Goal: Feedback & Contribution: Submit feedback/report problem

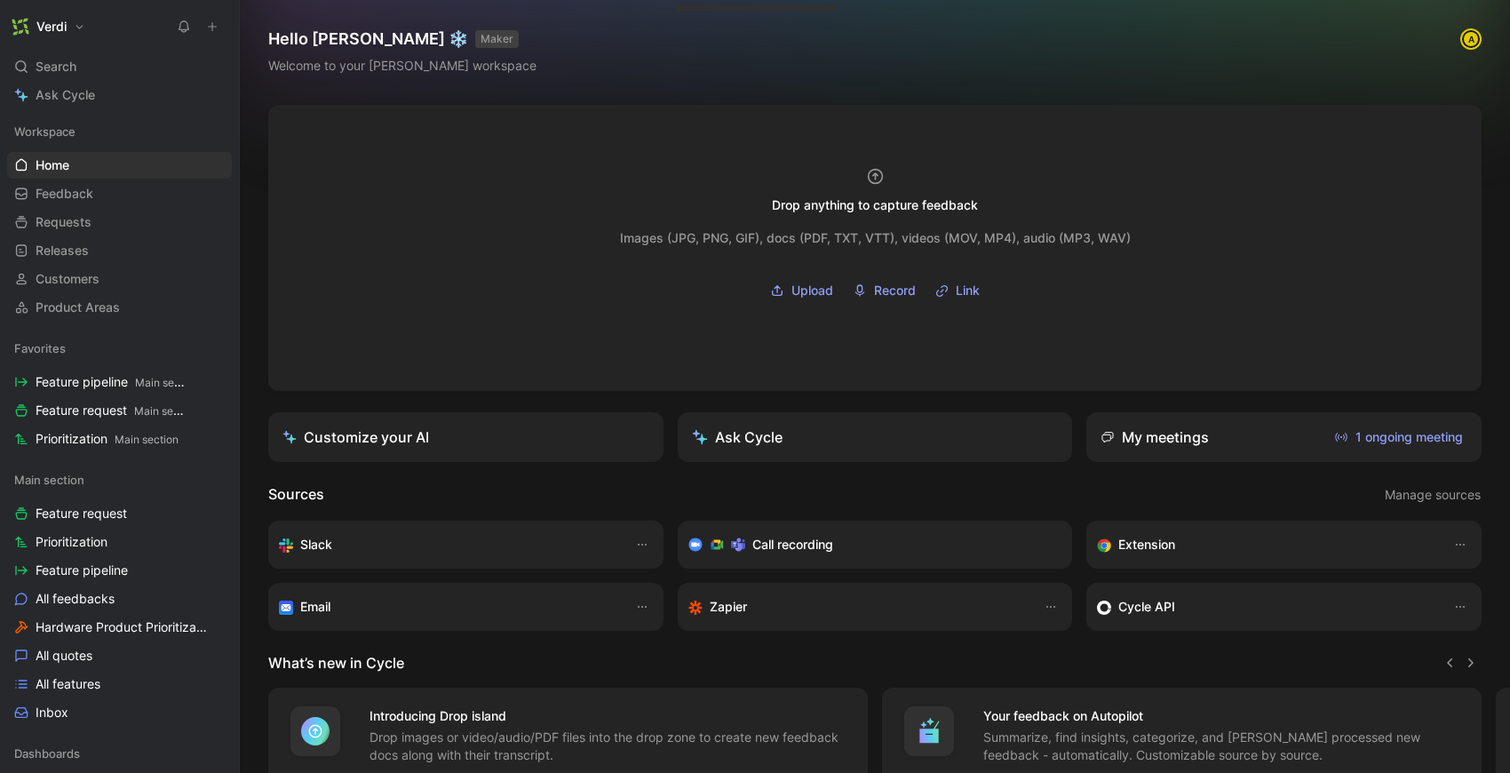
click at [211, 33] on button at bounding box center [212, 26] width 25 height 25
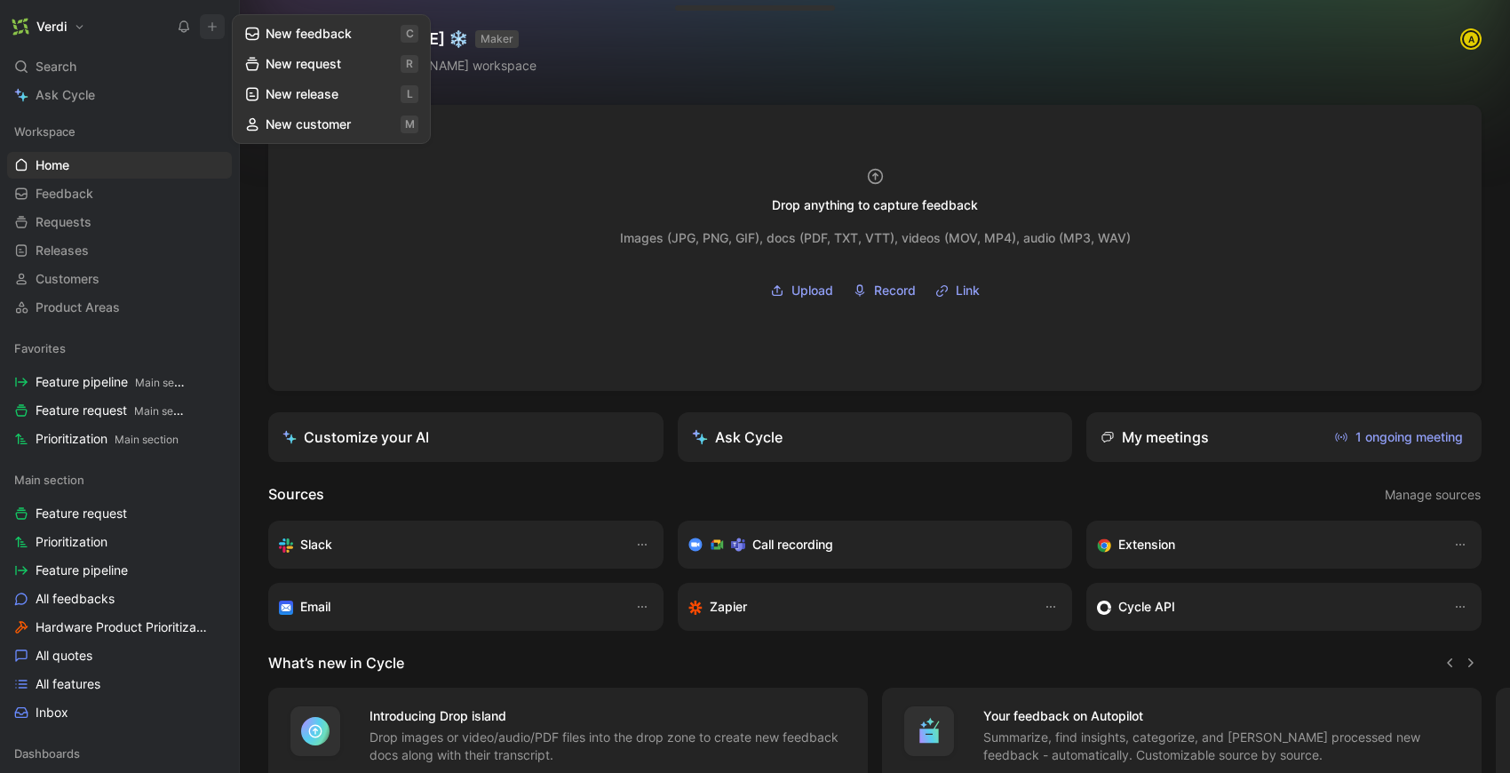
click at [284, 29] on button "New feedback c" at bounding box center [331, 34] width 190 height 30
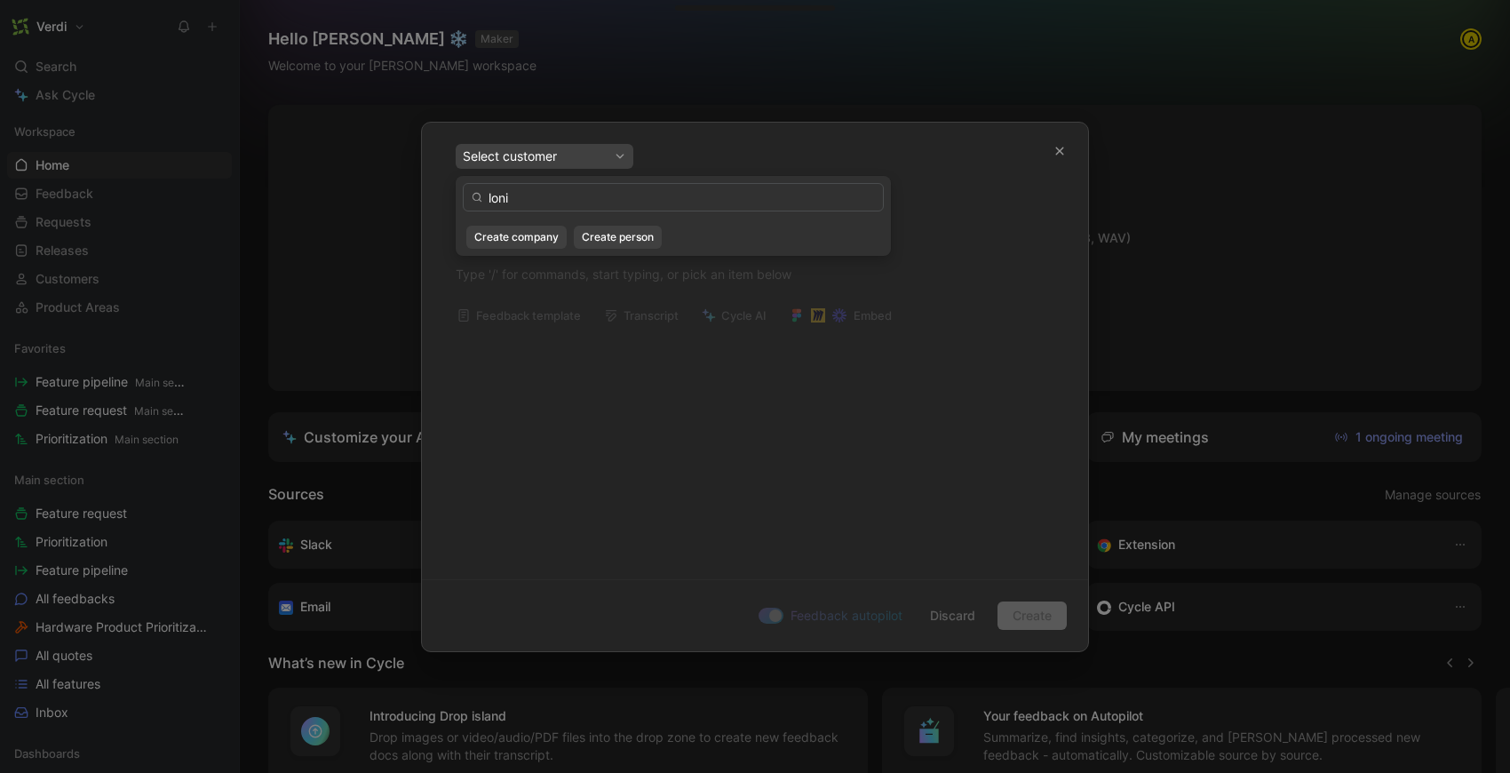
type input "loni"
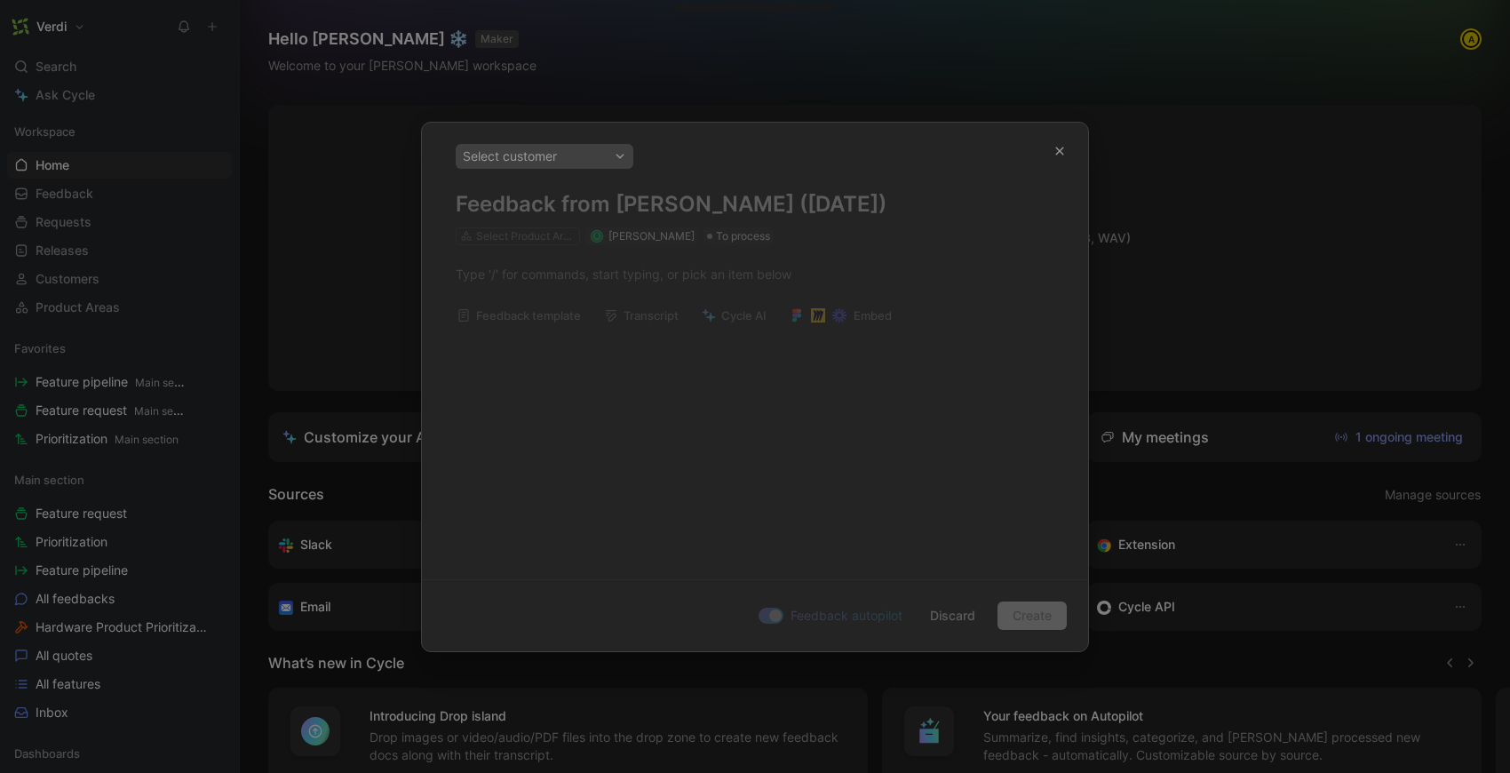
click at [542, 273] on div "Select customer Feedback from [PERSON_NAME] ([DATE]) Select Product Areas R [PE…" at bounding box center [755, 344] width 666 height 442
click at [557, 154] on div "Select customer" at bounding box center [544, 156] width 163 height 21
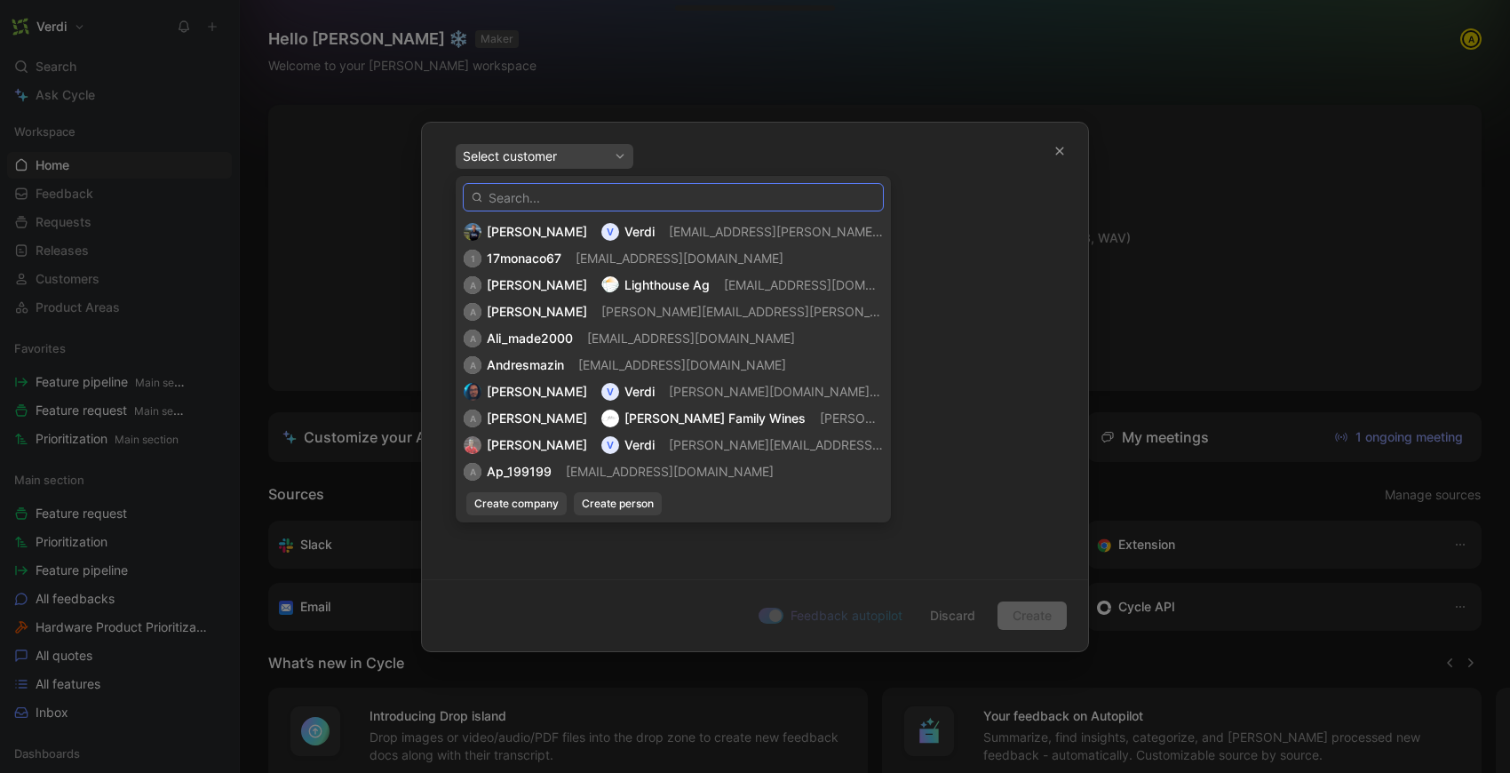
paste input "[PERSON_NAME]"
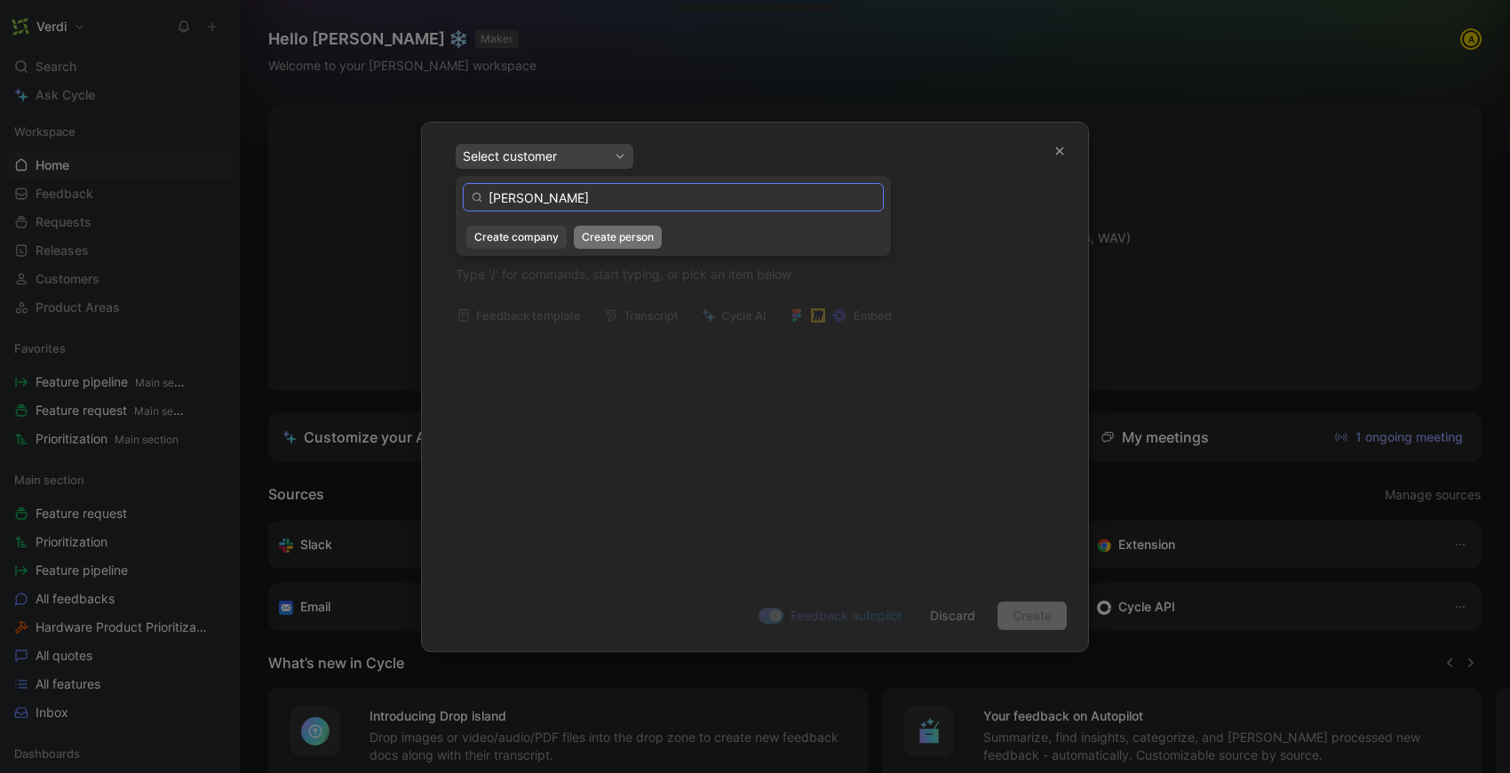
type input "[PERSON_NAME]"
click at [610, 240] on span "Create person" at bounding box center [618, 237] width 72 height 18
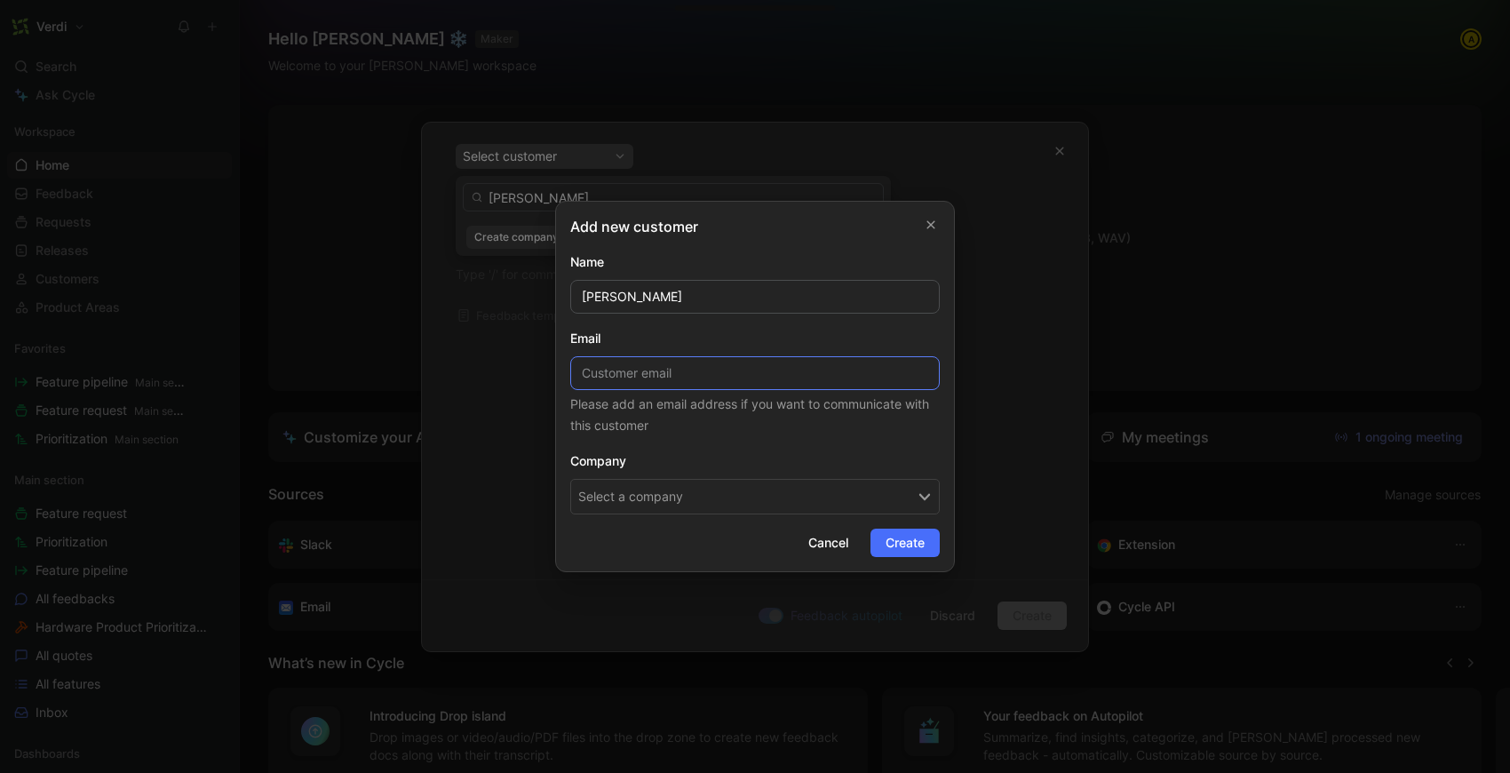
click at [643, 382] on input at bounding box center [754, 373] width 369 height 34
paste input "[EMAIL_ADDRESS][DOMAIN_NAME]"
type input "[EMAIL_ADDRESS][DOMAIN_NAME]"
click at [656, 489] on button "Select a company" at bounding box center [754, 497] width 369 height 36
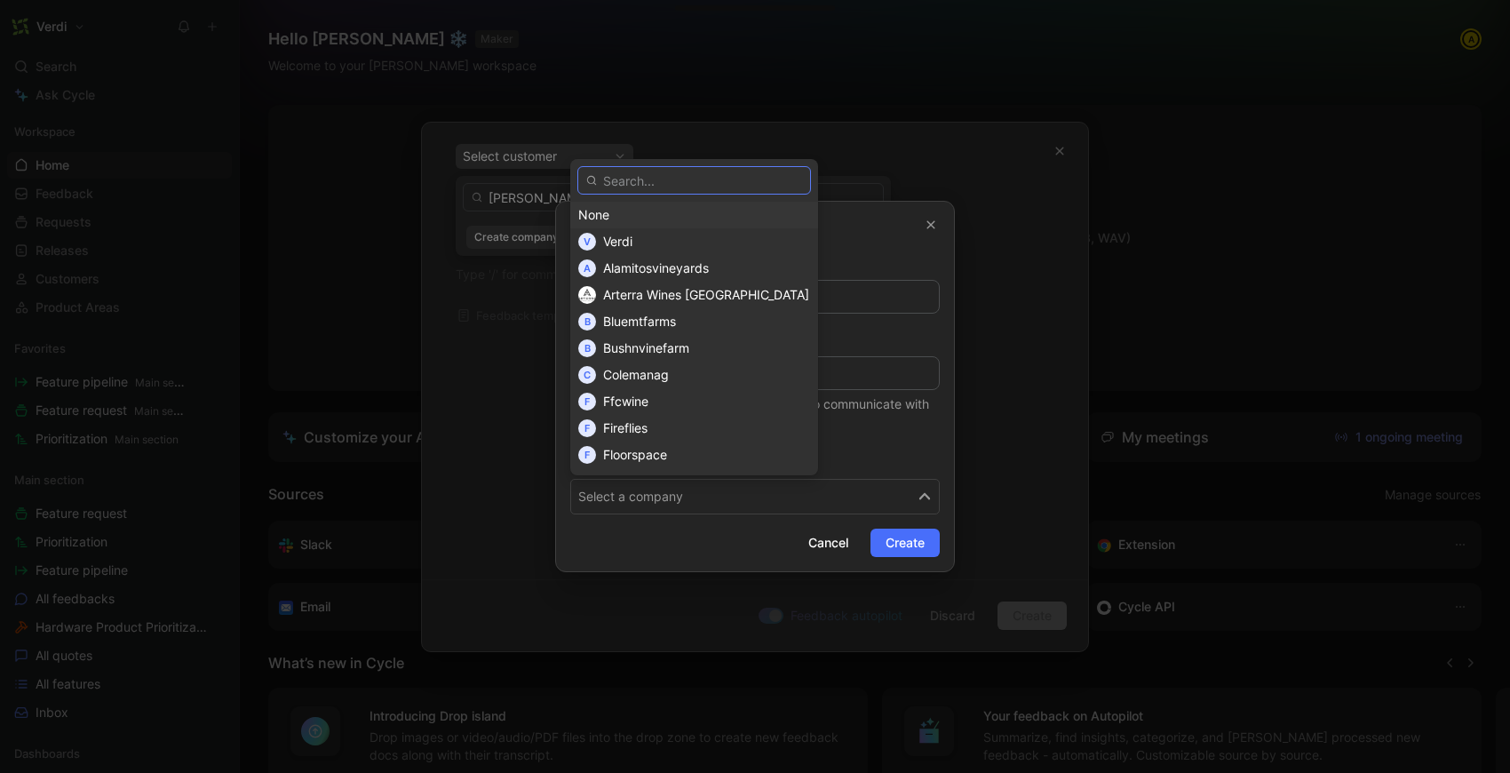
paste input "Advanced Viticulture Consulting"
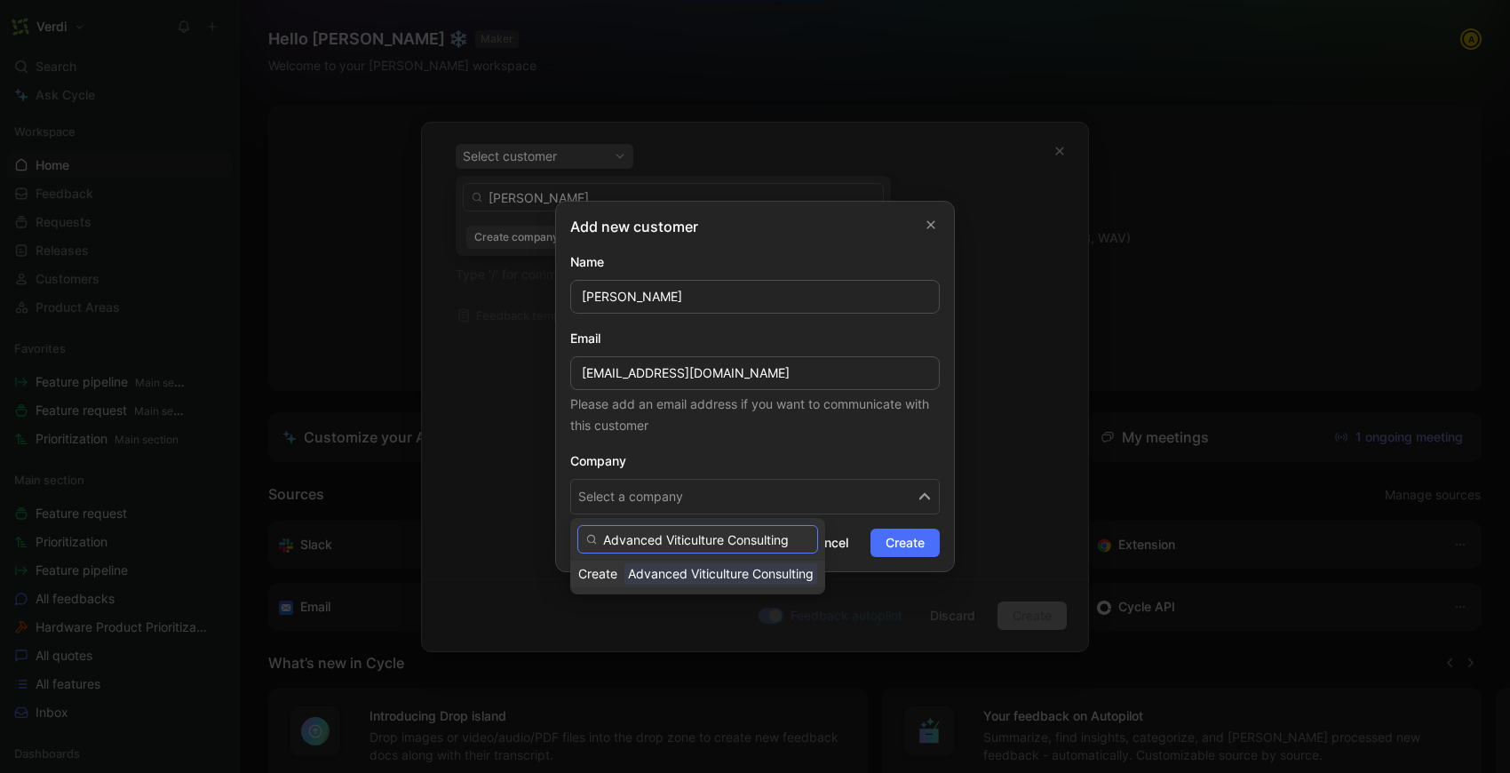
type input "Advanced Viticulture Consulting"
click at [646, 570] on span "Advanced Viticulture Consulting" at bounding box center [720, 573] width 193 height 22
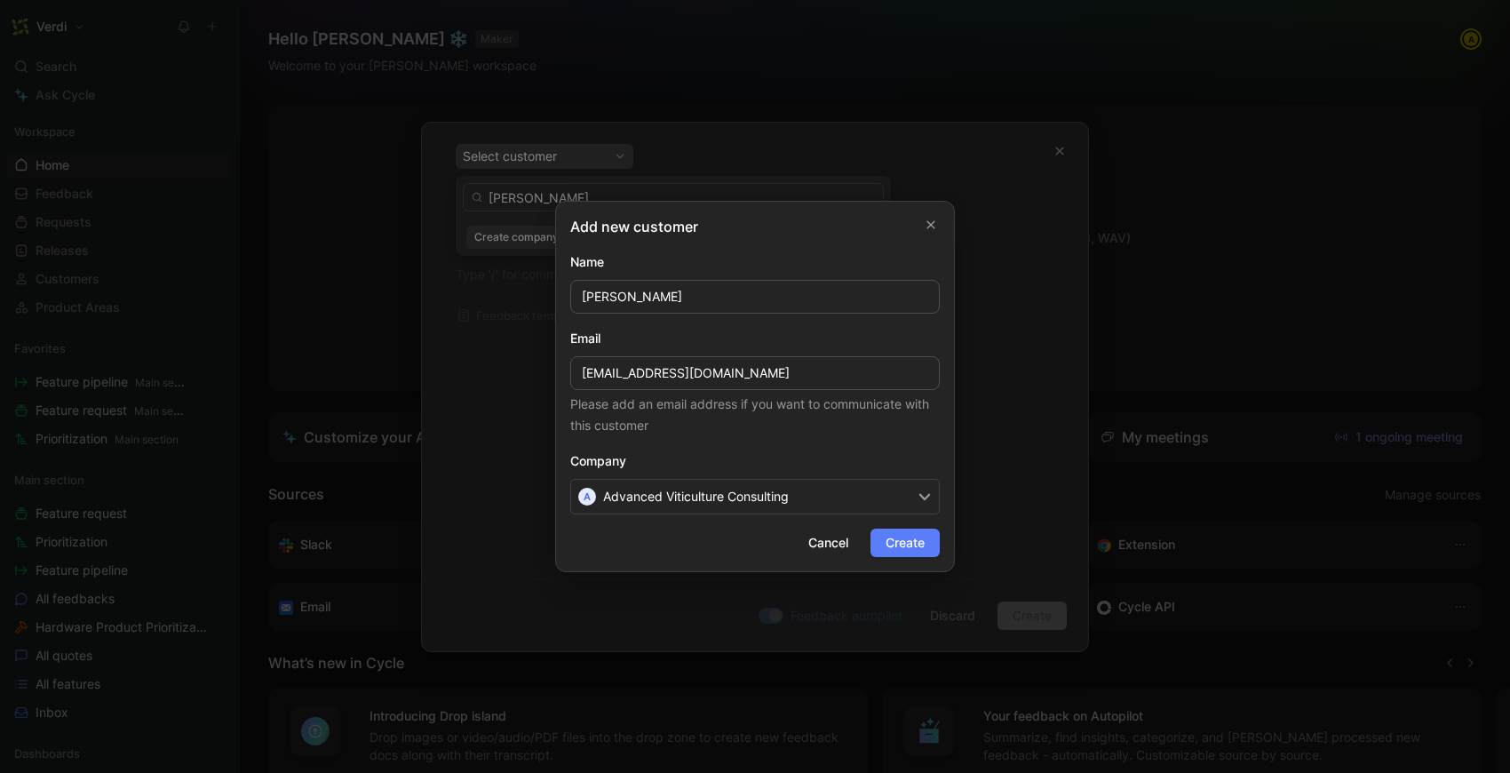
click at [900, 536] on span "Create" at bounding box center [904, 542] width 39 height 21
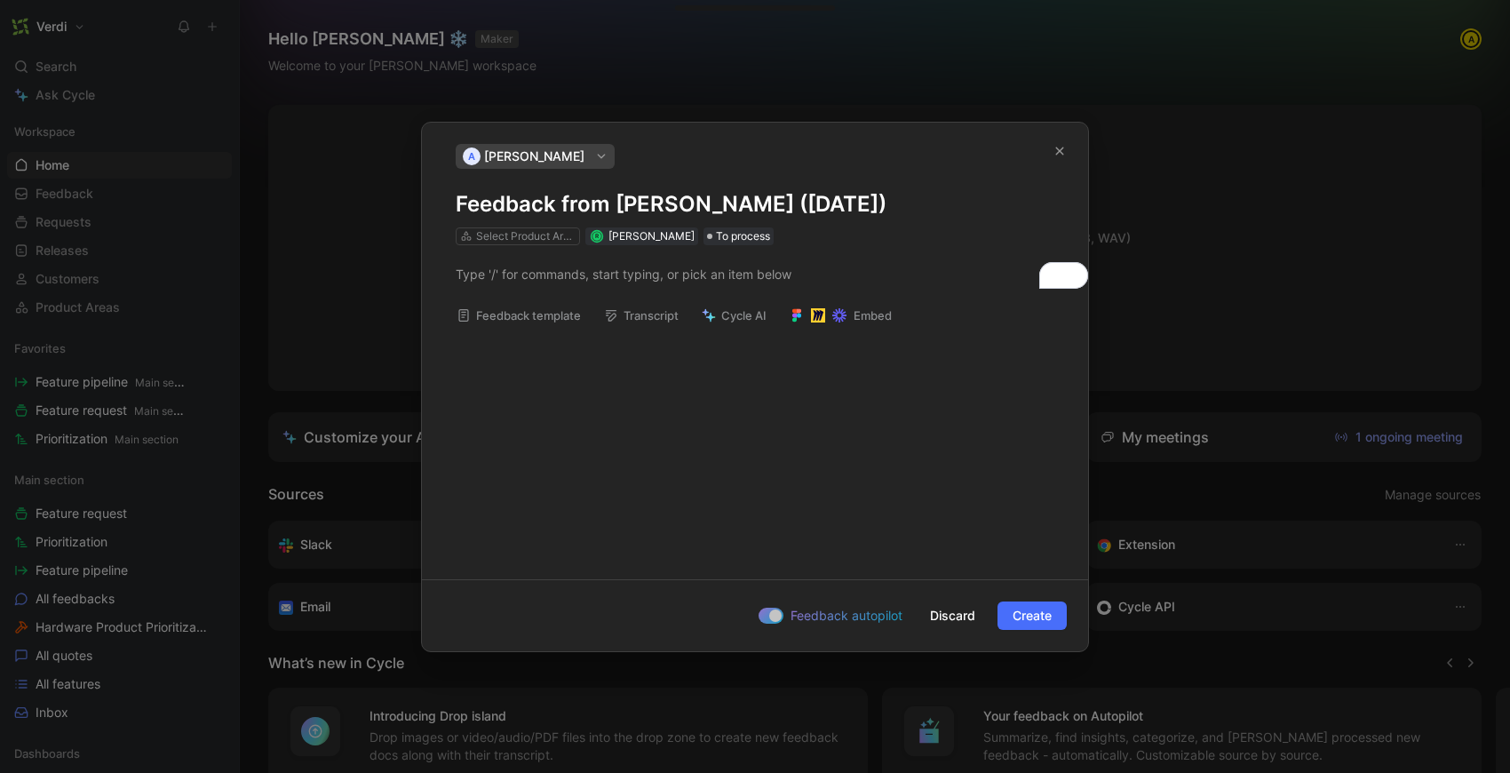
click at [475, 206] on h1 "Feedback from [PERSON_NAME] ([DATE])" at bounding box center [755, 204] width 599 height 28
click at [460, 209] on h1 "Feedback from [PERSON_NAME] ([DATE])" at bounding box center [755, 204] width 599 height 28
click at [542, 197] on h1 "Email Feedback from [PERSON_NAME] ([DATE])" at bounding box center [755, 204] width 599 height 28
click at [671, 202] on h1 "Emai from [PERSON_NAME] ([DATE])" at bounding box center [755, 204] width 599 height 28
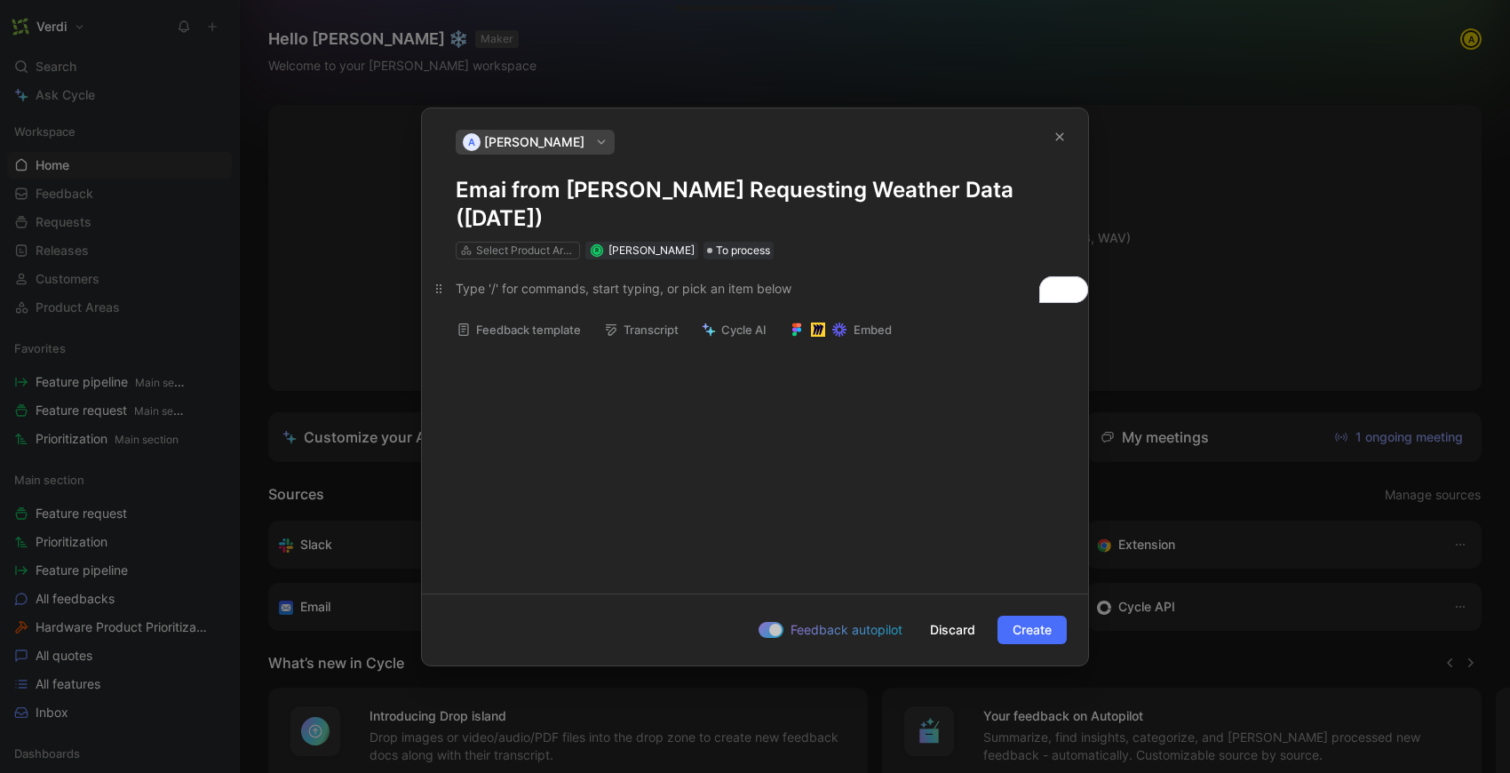
click at [634, 291] on div "To enrich screen reader interactions, please activate Accessibility in Grammarl…" at bounding box center [755, 288] width 599 height 19
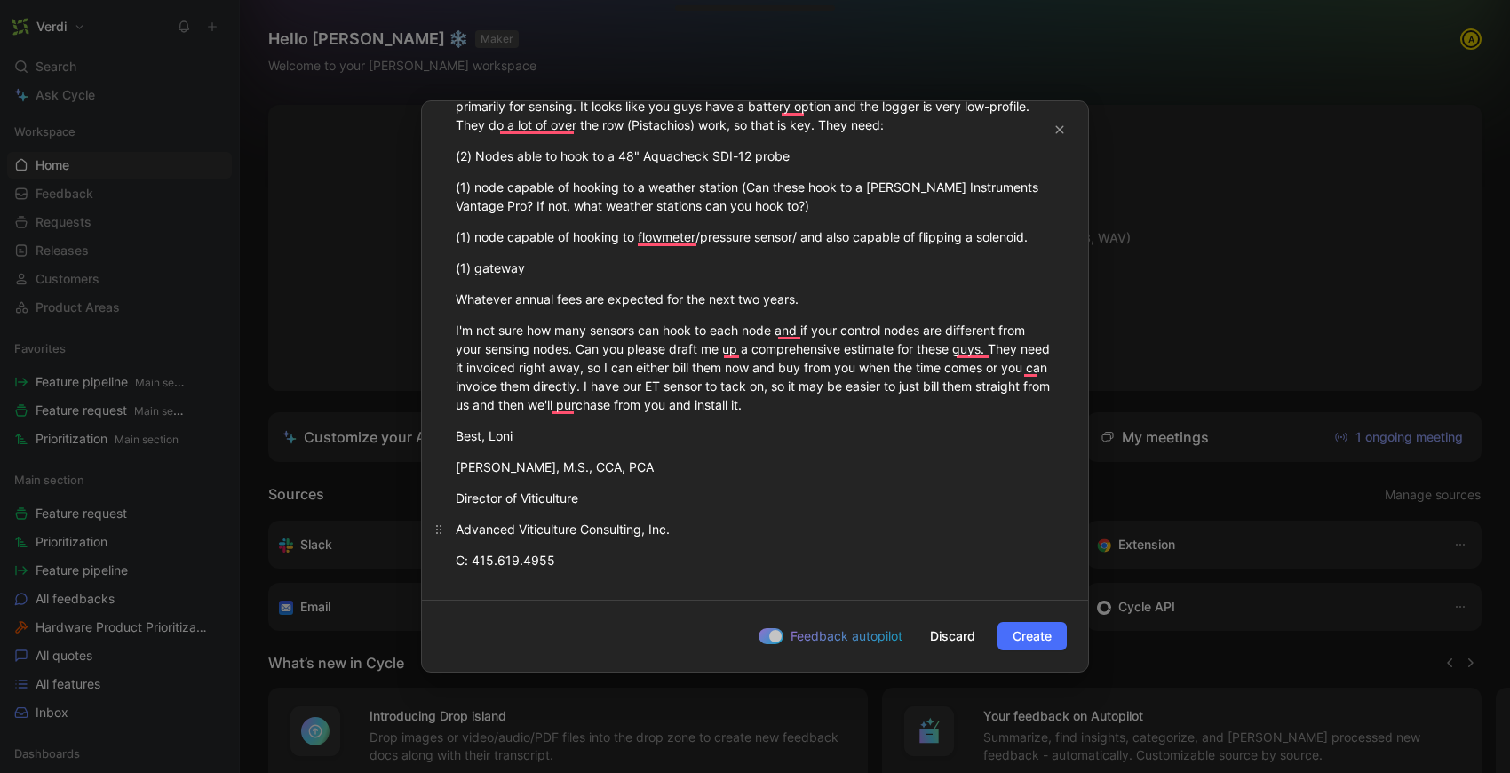
scroll to position [316, 0]
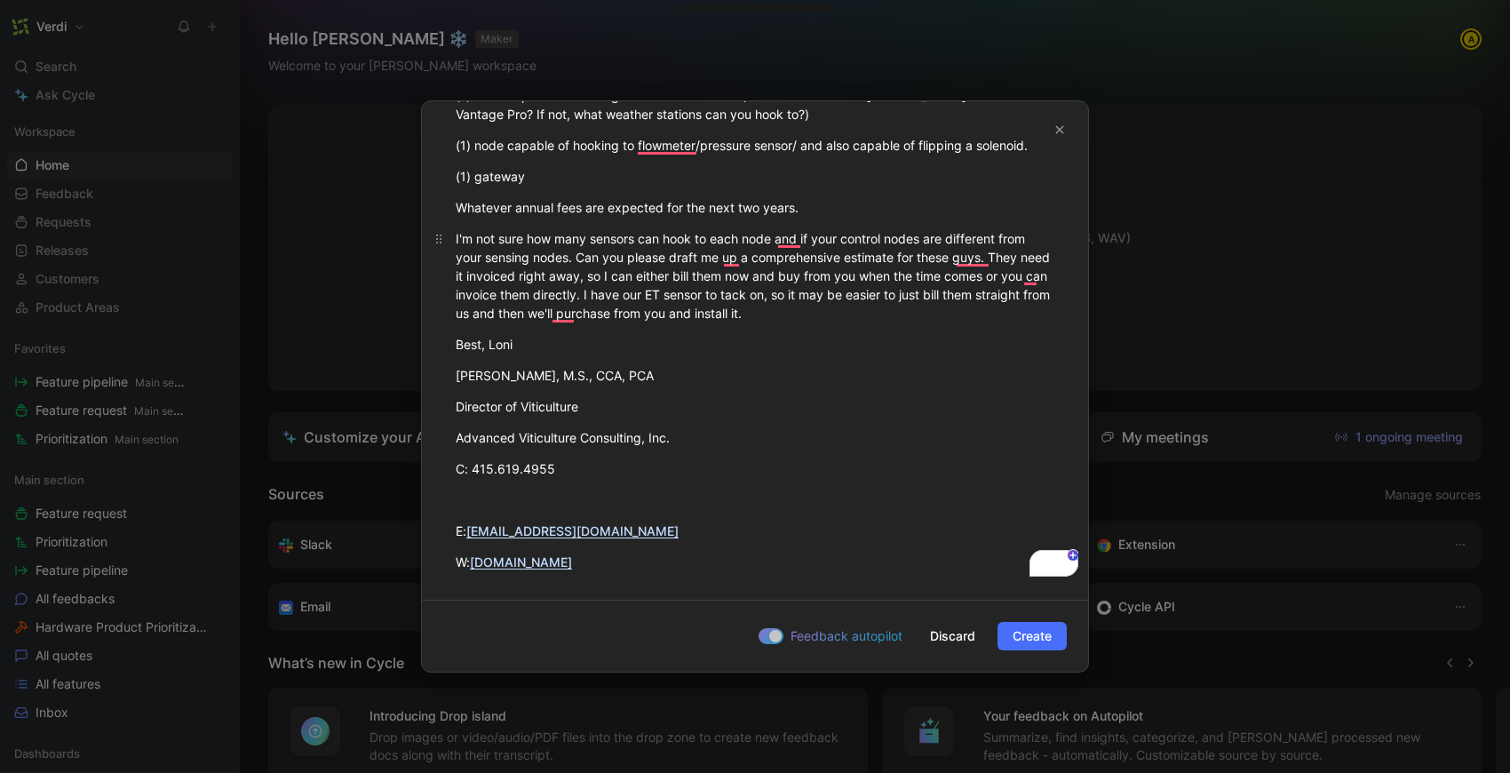
click at [885, 311] on div "I'm not sure how many sensors can hook to each node and if your control nodes a…" at bounding box center [755, 275] width 599 height 93
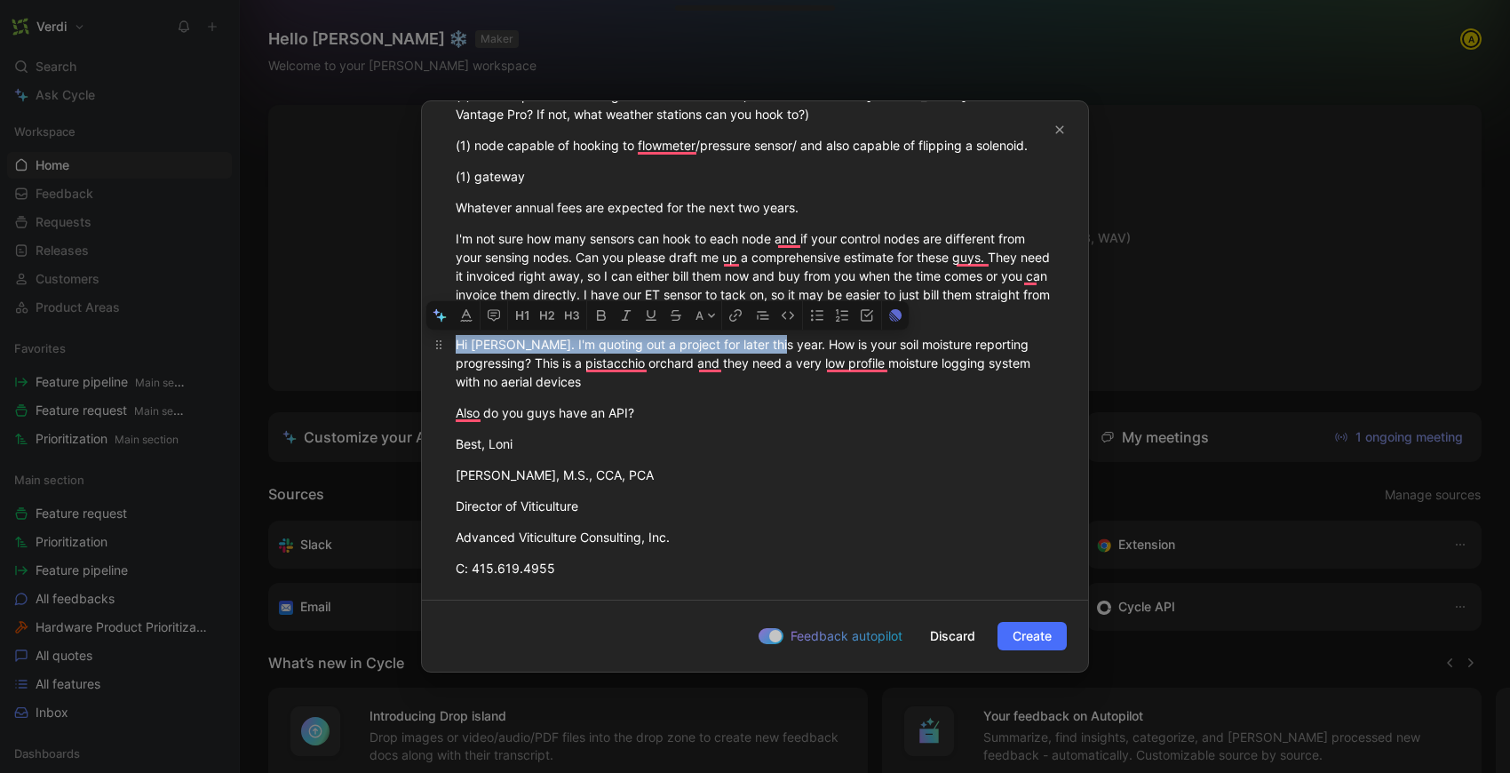
drag, startPoint x: 771, startPoint y: 343, endPoint x: 455, endPoint y: 348, distance: 316.2
click at [456, 348] on div "Hi [PERSON_NAME]. I'm quoting out a project for later this year. How is your so…" at bounding box center [755, 363] width 599 height 56
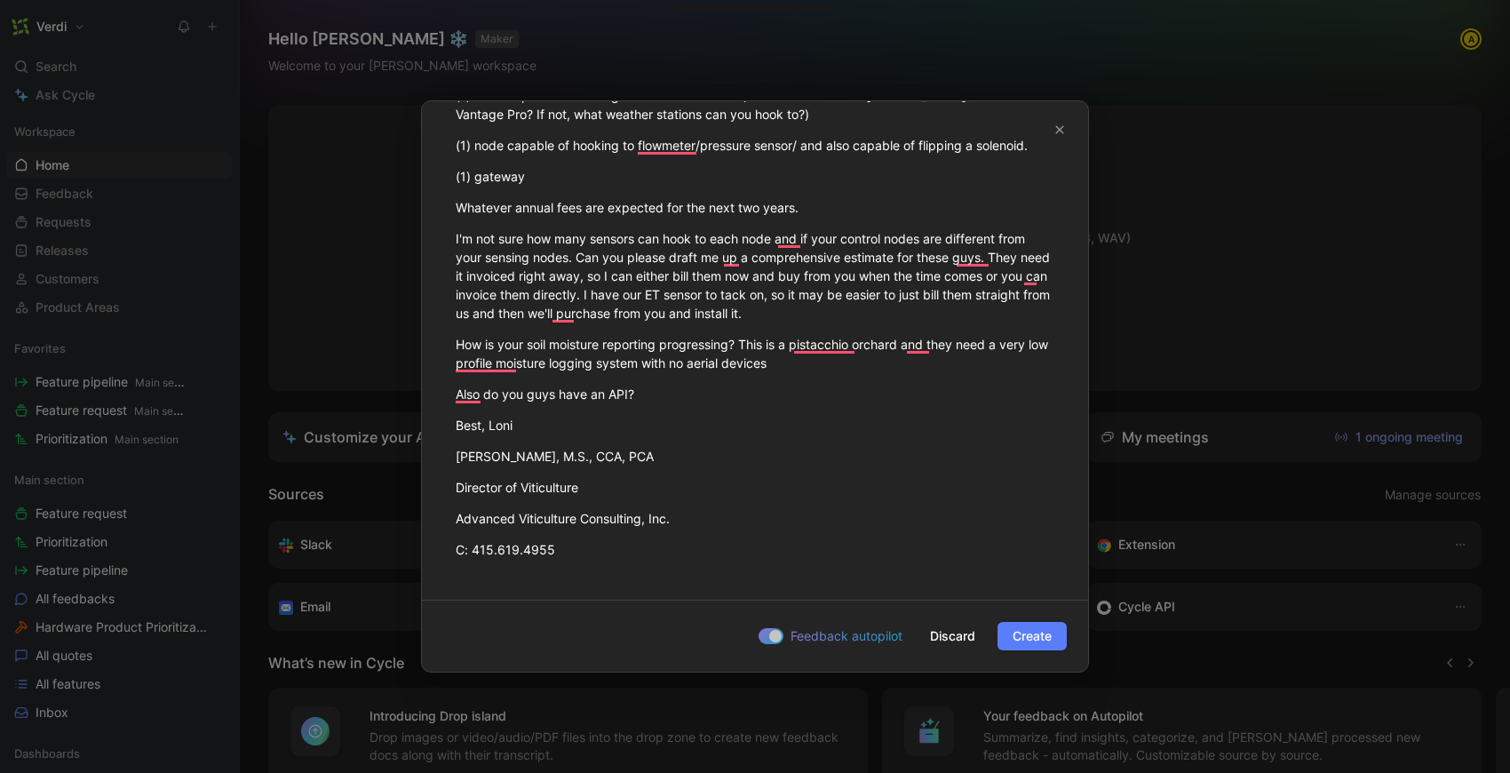
click at [1046, 641] on span "Create" at bounding box center [1031, 635] width 39 height 21
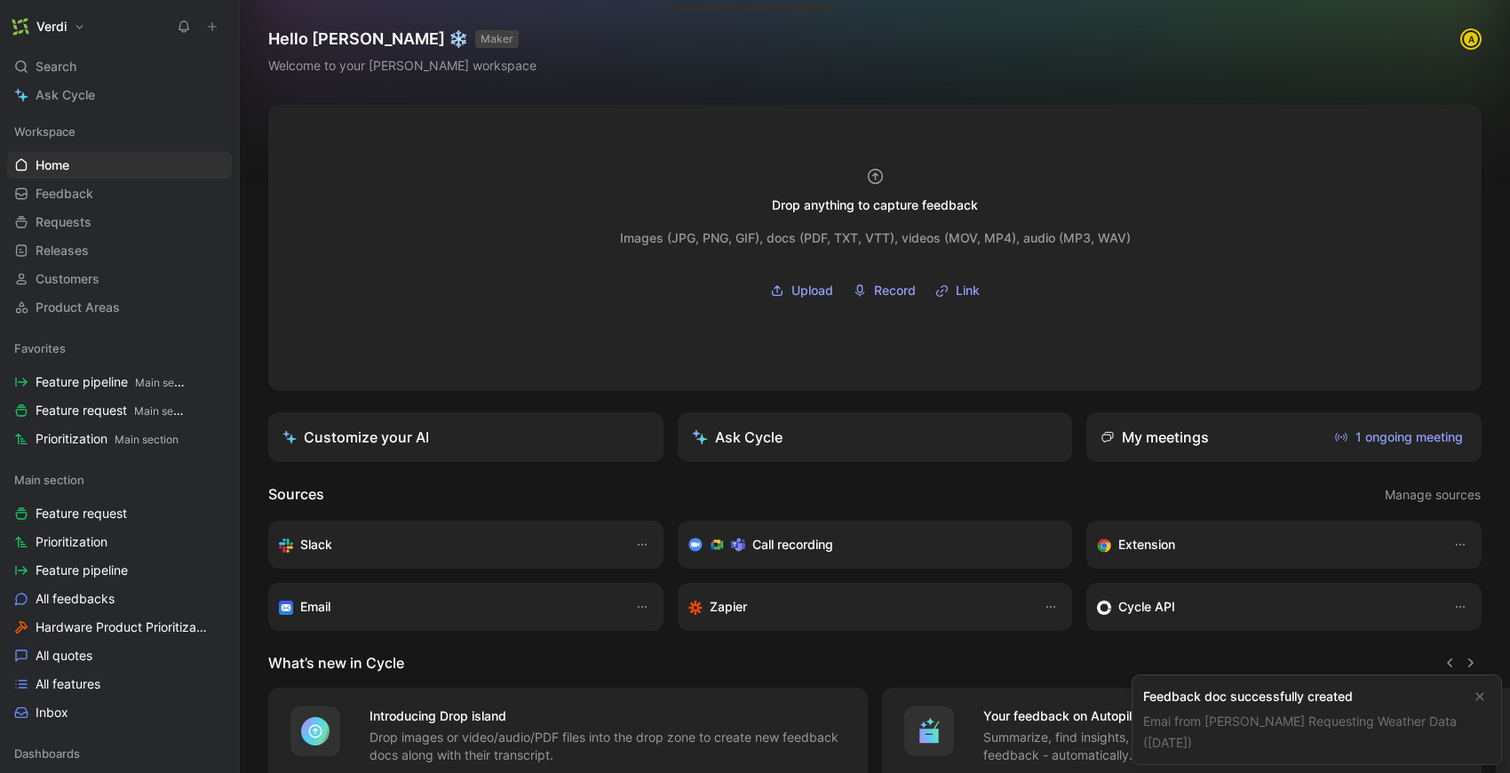
click at [1270, 714] on link "Emai from [PERSON_NAME] Requesting Weather Data ([DATE])" at bounding box center [1299, 731] width 313 height 36
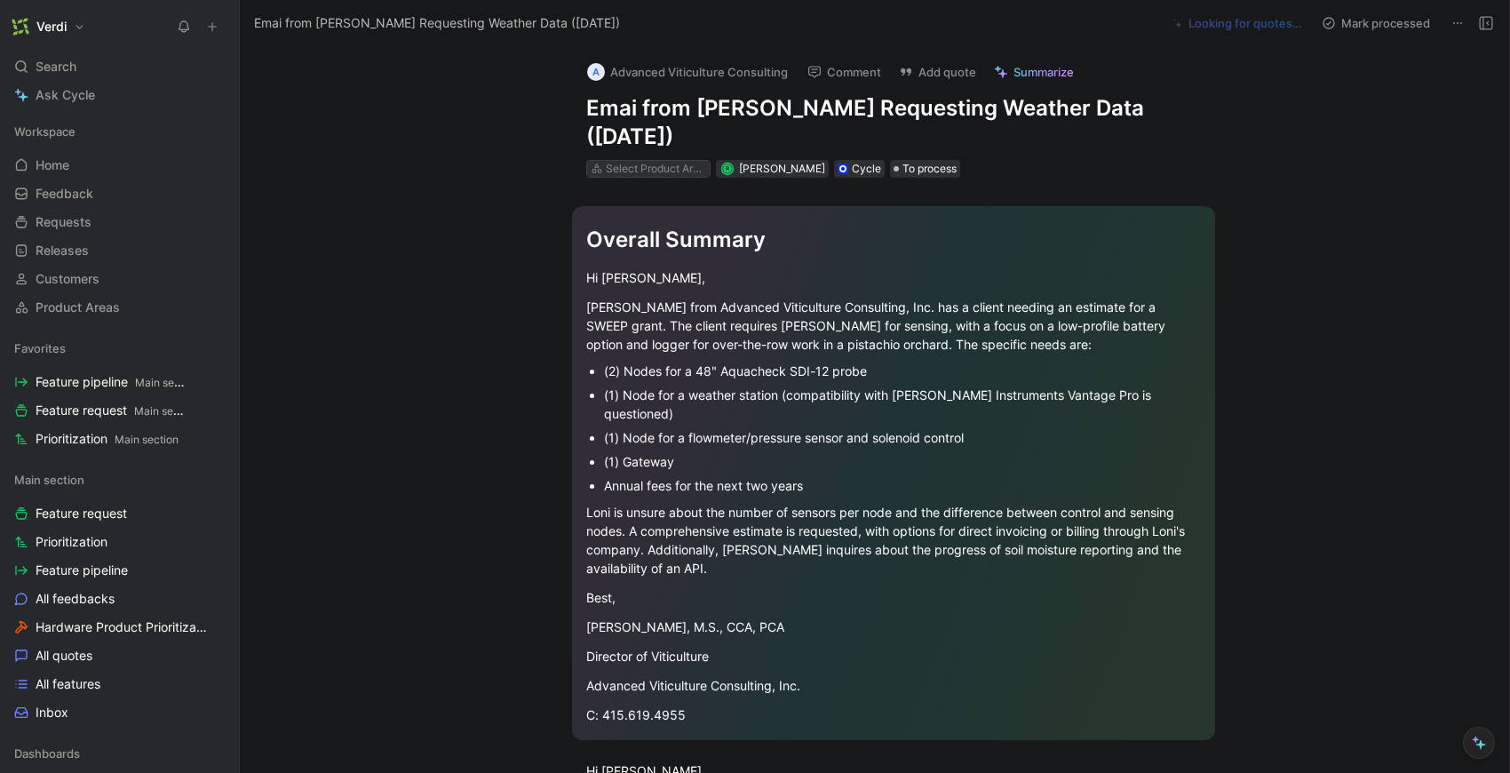
click at [646, 168] on div "Select Product Areas" at bounding box center [655, 169] width 99 height 18
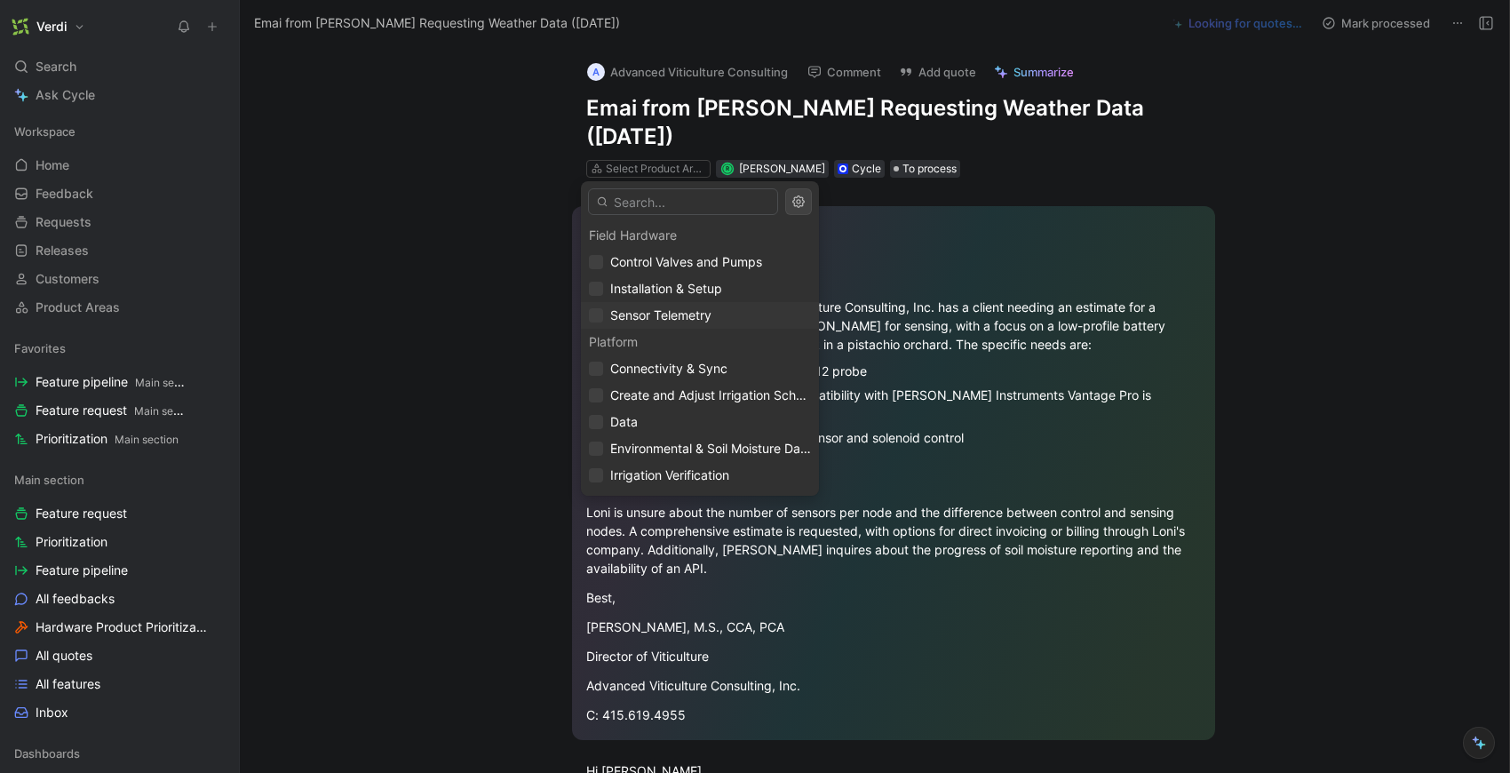
click at [707, 314] on span "Sensor Telemetry" at bounding box center [660, 314] width 101 height 15
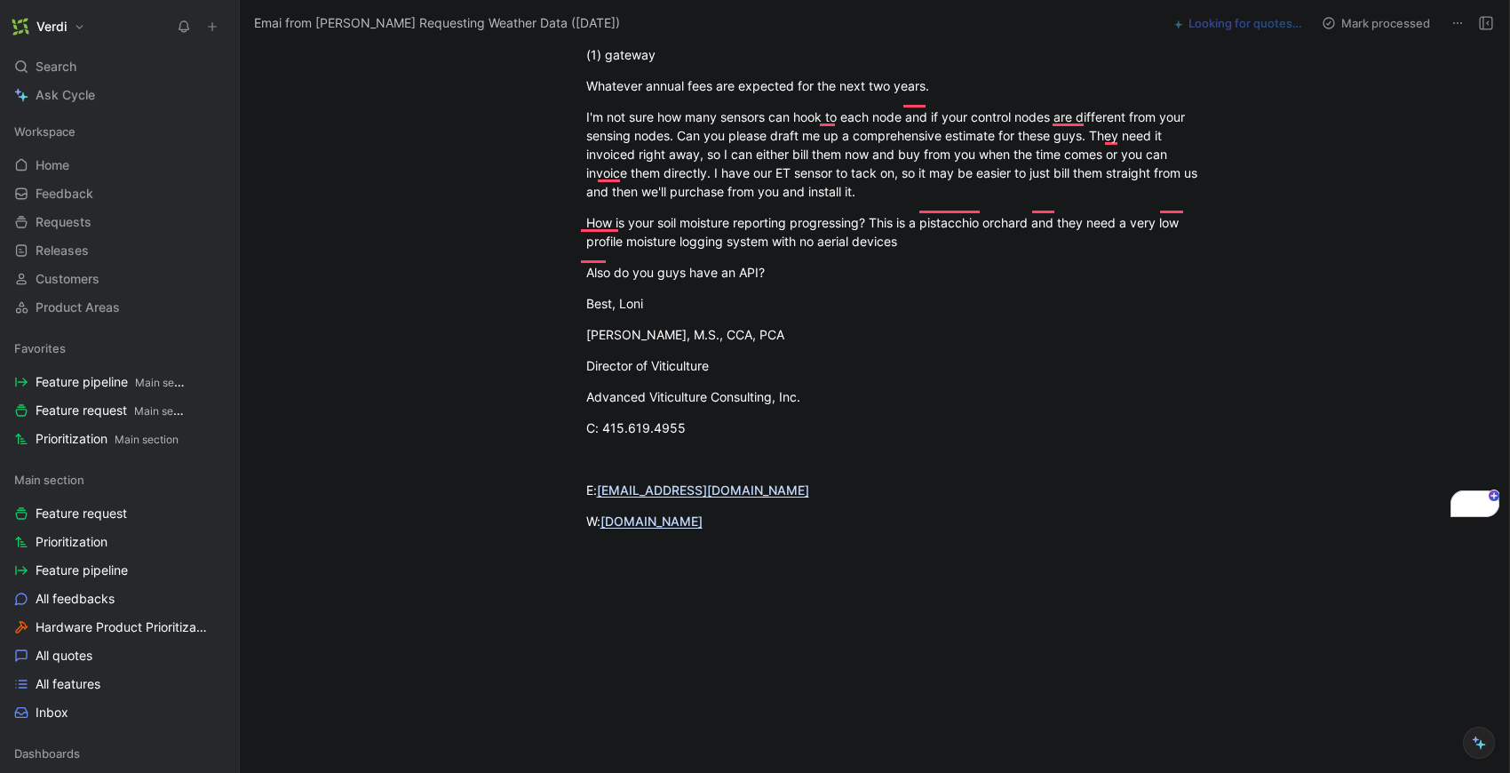
scroll to position [4, 0]
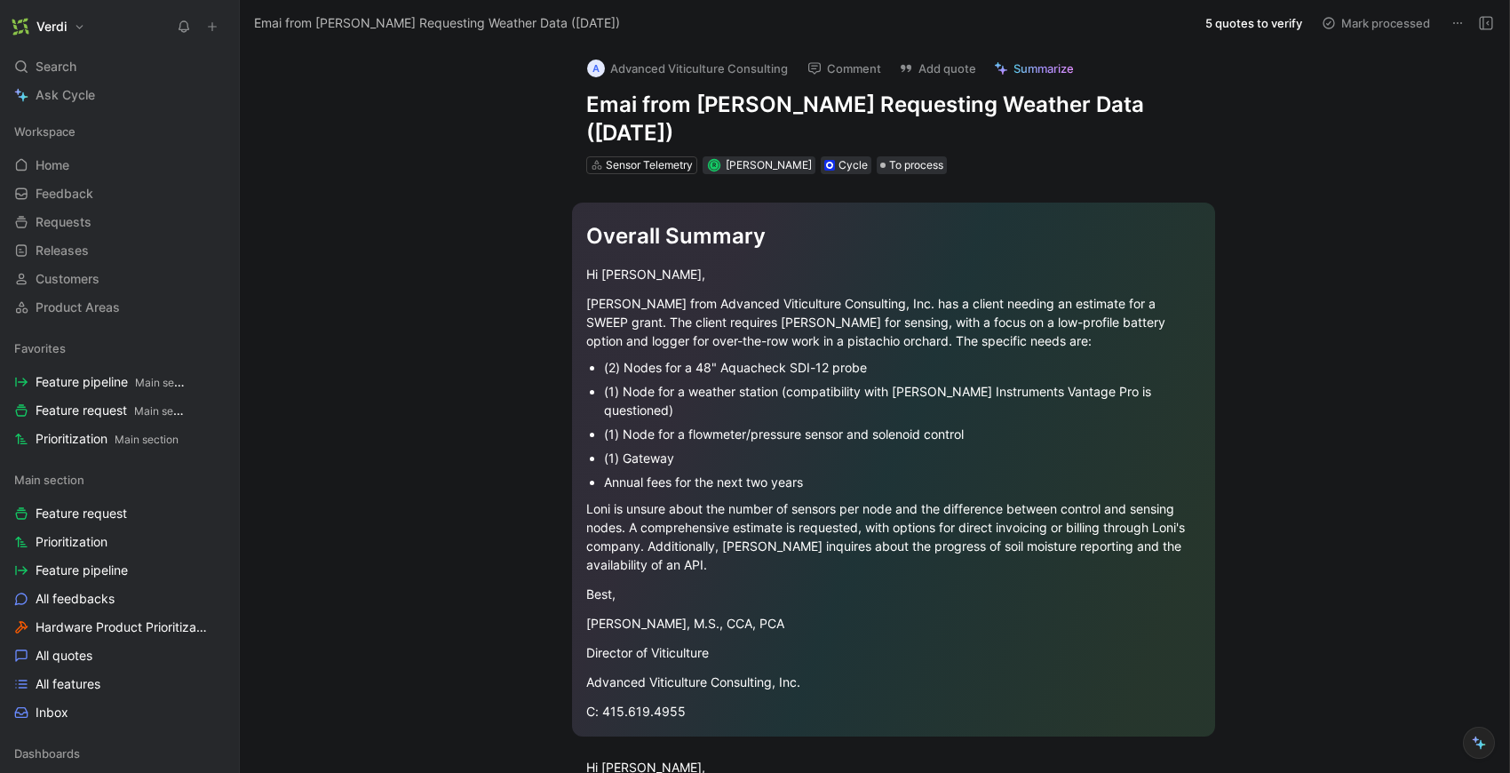
click at [1260, 24] on button "5 quotes to verify" at bounding box center [1253, 23] width 113 height 25
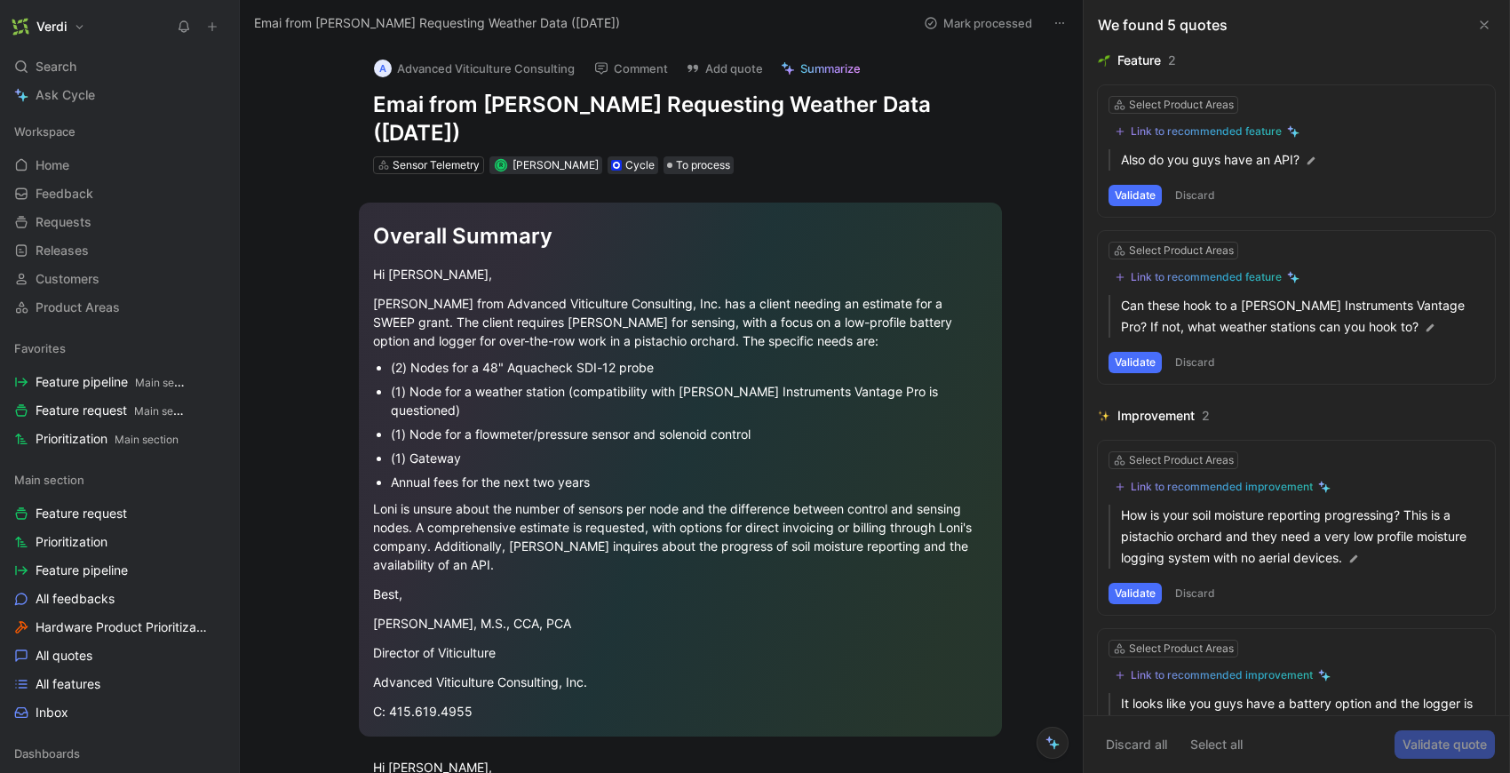
drag, startPoint x: 1480, startPoint y: 28, endPoint x: 1463, endPoint y: 32, distance: 18.1
click at [1480, 28] on use at bounding box center [1483, 24] width 7 height 7
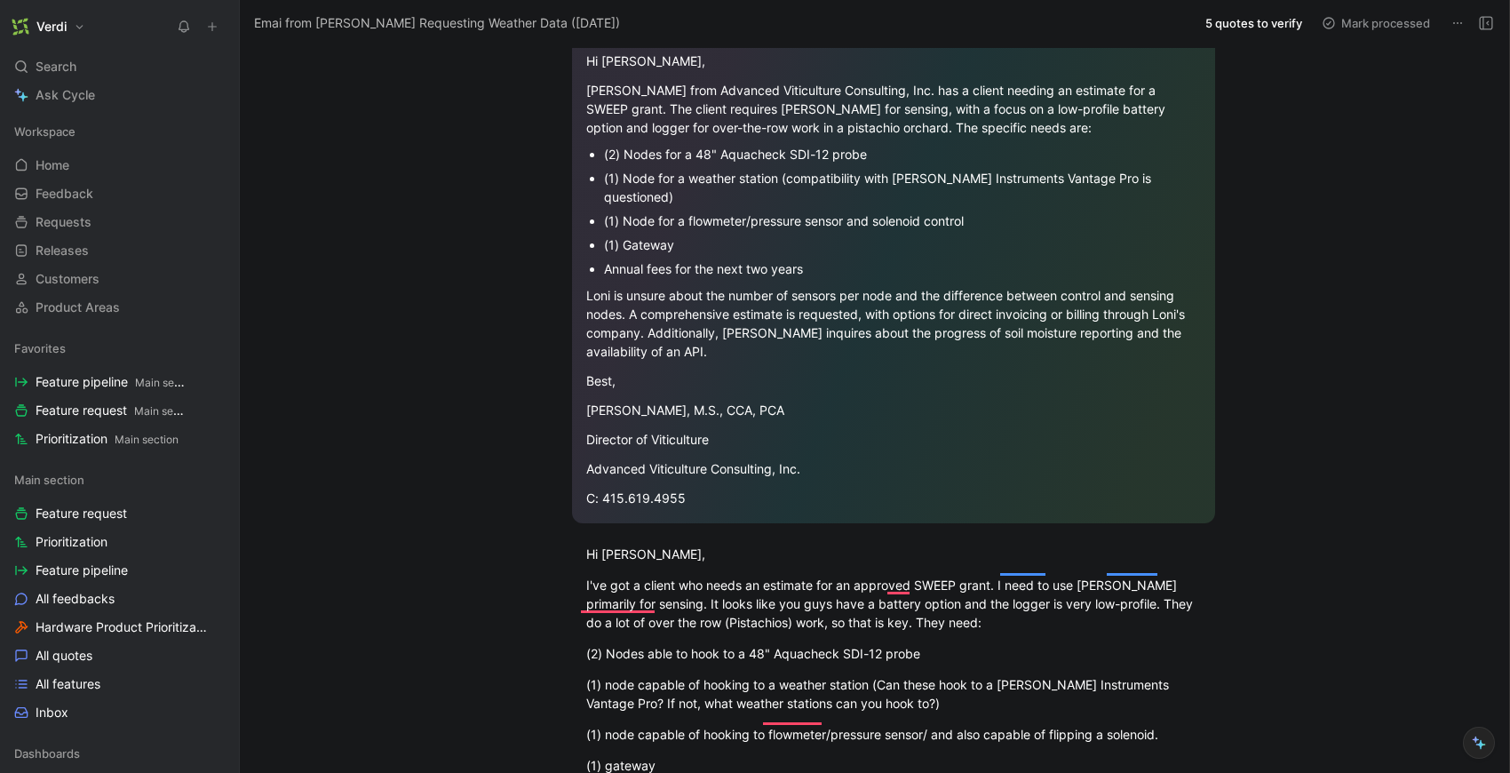
scroll to position [308, 0]
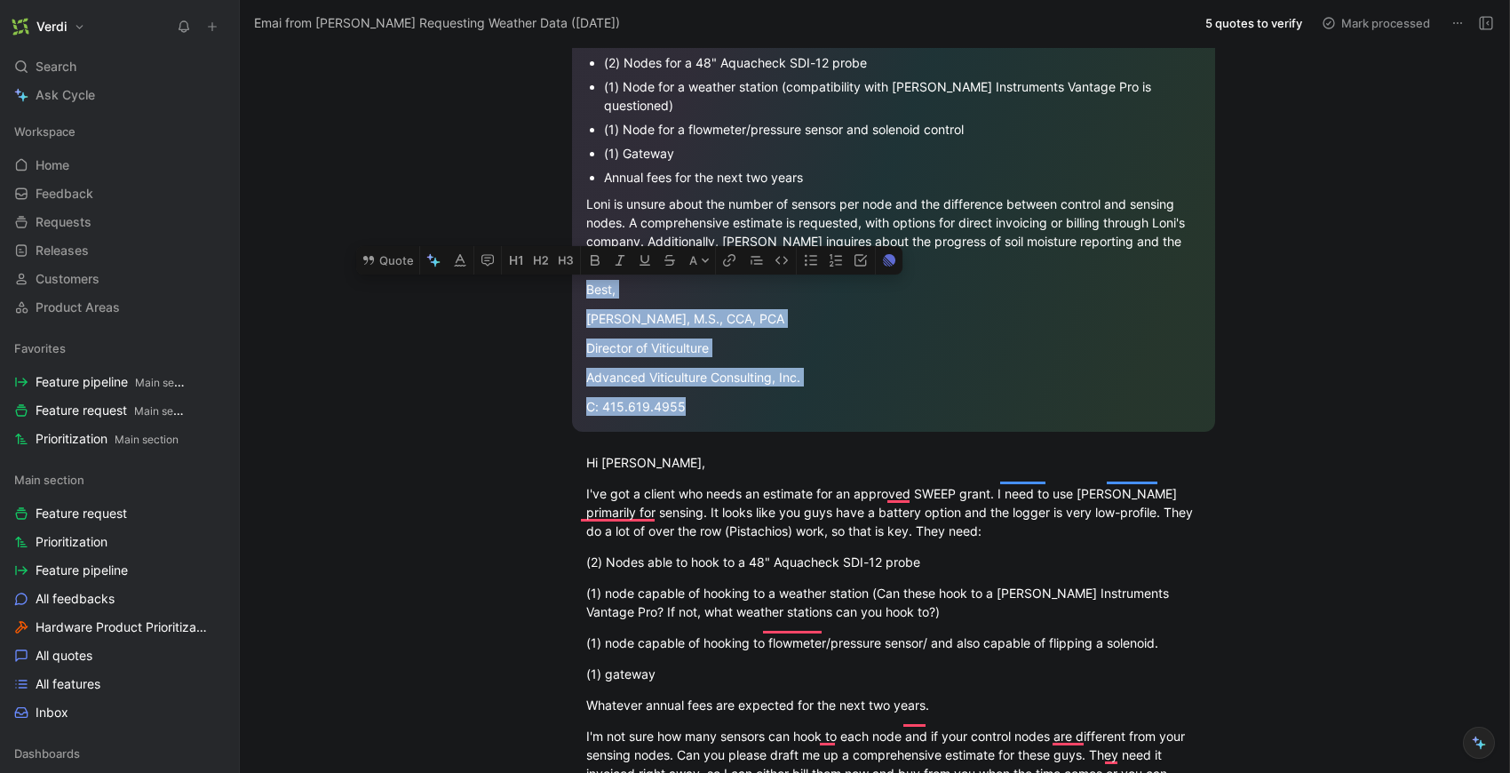
drag, startPoint x: 691, startPoint y: 390, endPoint x: 578, endPoint y: 277, distance: 159.5
click at [578, 277] on div "Overall Summary Hi [PERSON_NAME], [PERSON_NAME] from Advanced Viticulture Consu…" at bounding box center [893, 165] width 643 height 534
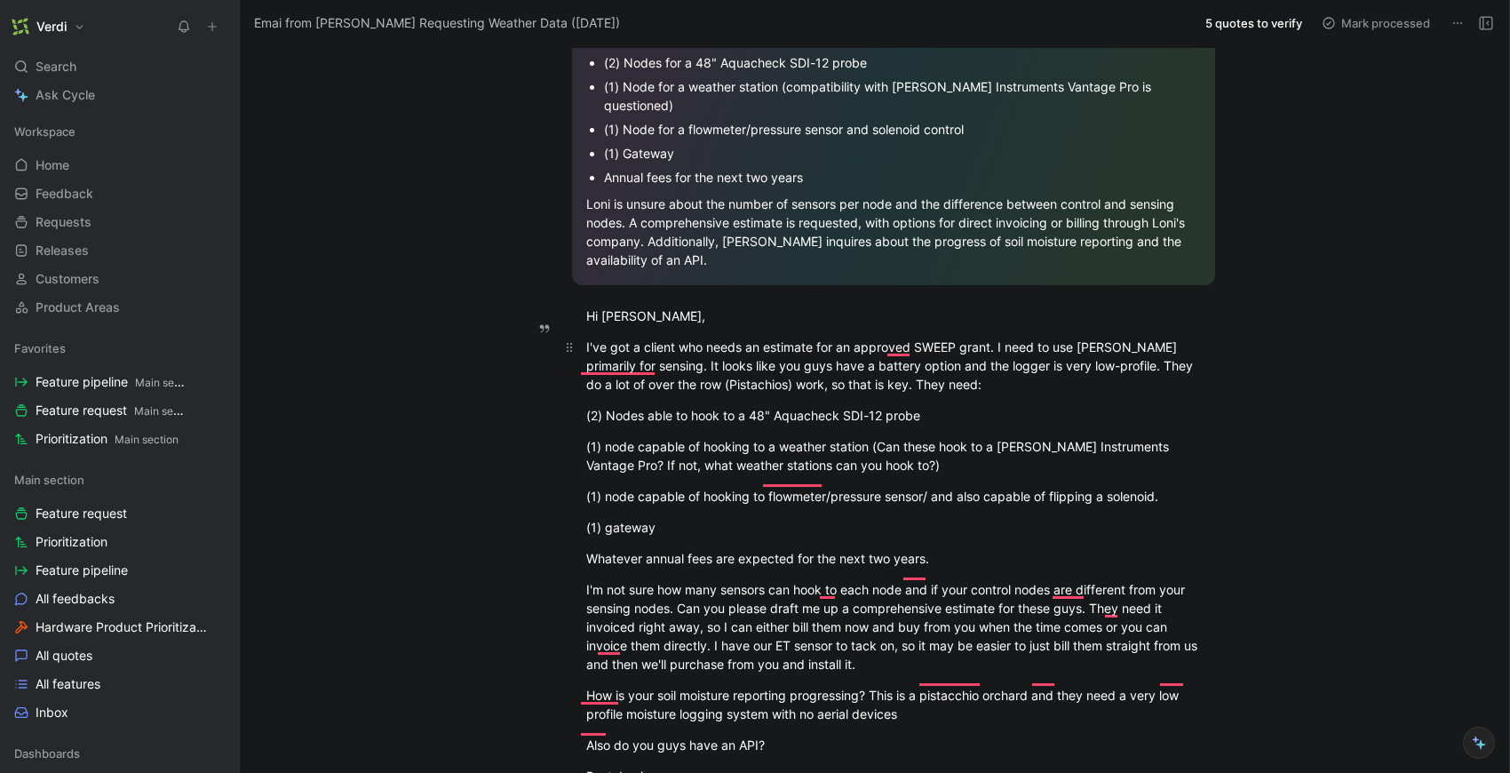
scroll to position [0, 0]
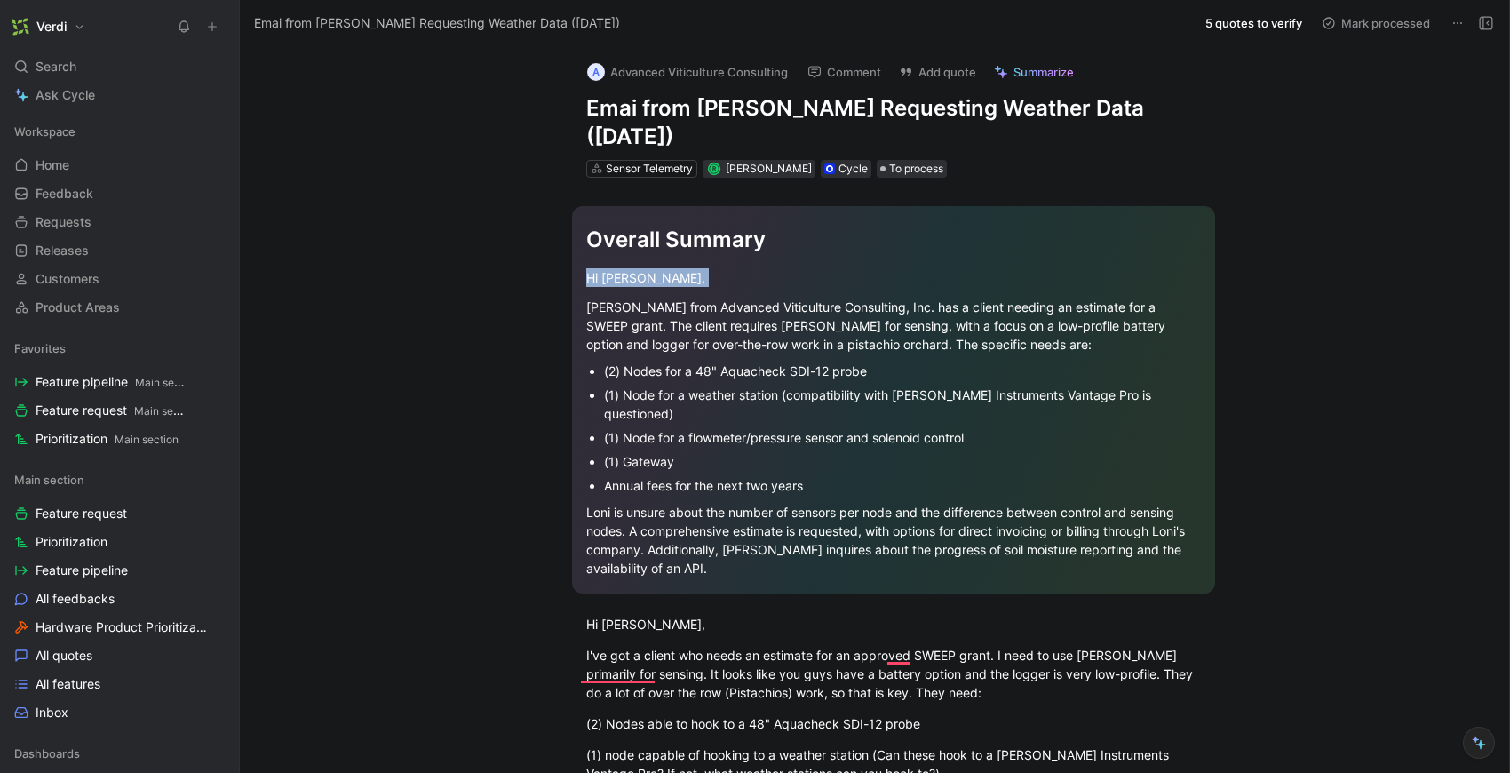
drag, startPoint x: 582, startPoint y: 306, endPoint x: 581, endPoint y: 285, distance: 21.3
click at [581, 285] on div "Overall Summary Hi [PERSON_NAME], [PERSON_NAME] from Advanced Viticulture Consu…" at bounding box center [893, 399] width 643 height 387
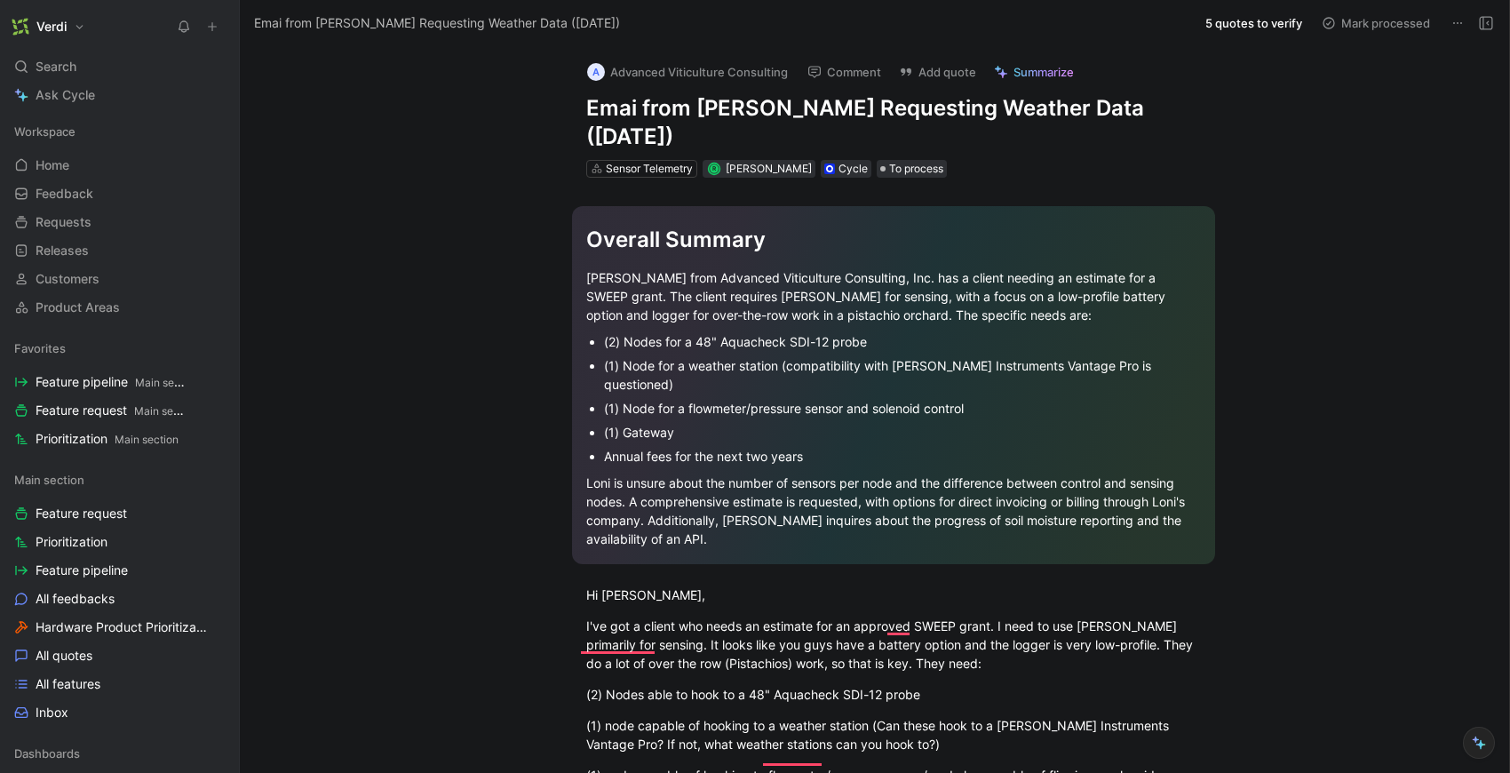
click at [1275, 27] on button "5 quotes to verify" at bounding box center [1253, 23] width 113 height 25
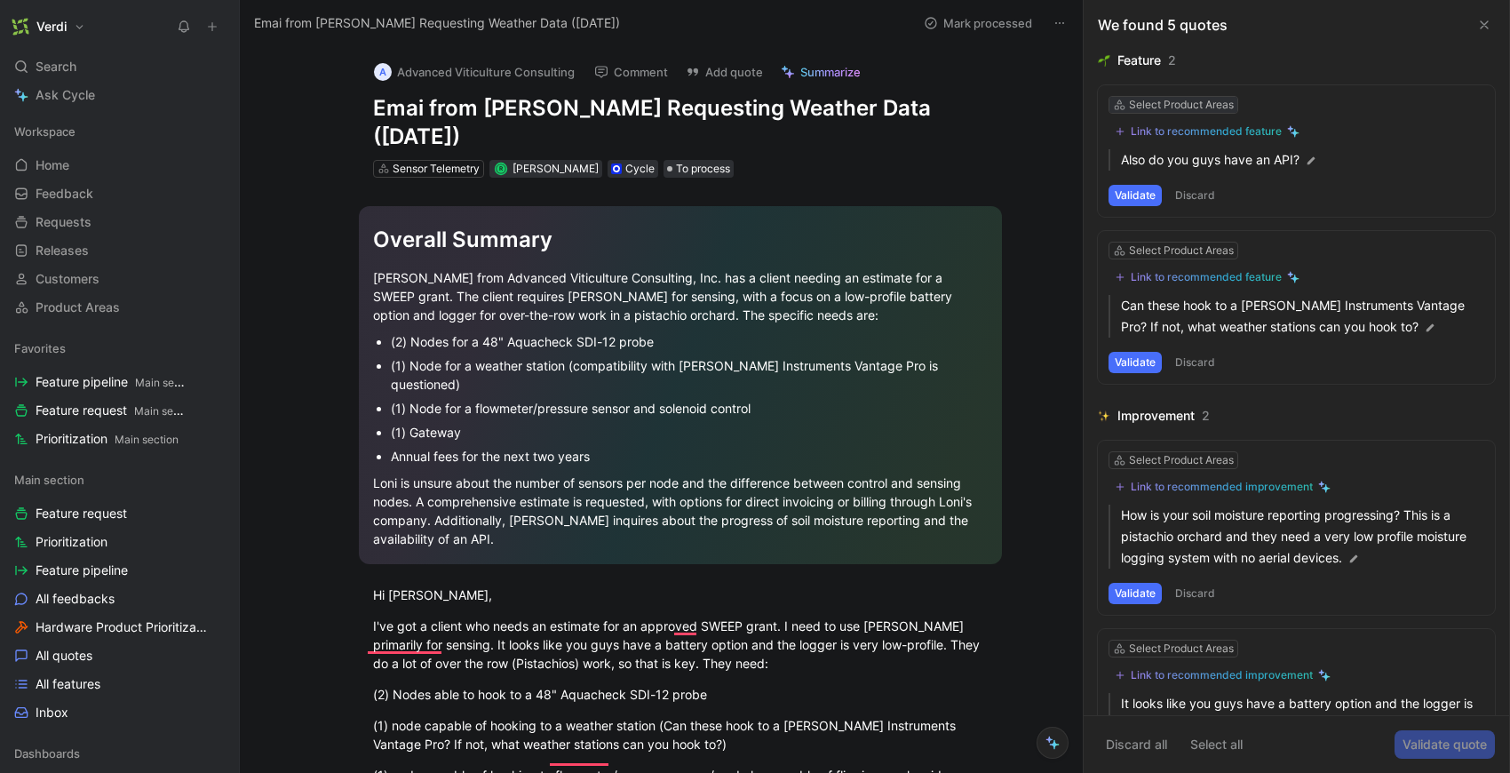
click at [1194, 107] on div "Select Product Areas" at bounding box center [1181, 105] width 105 height 18
click at [1157, 194] on button "Validate" at bounding box center [1134, 195] width 53 height 21
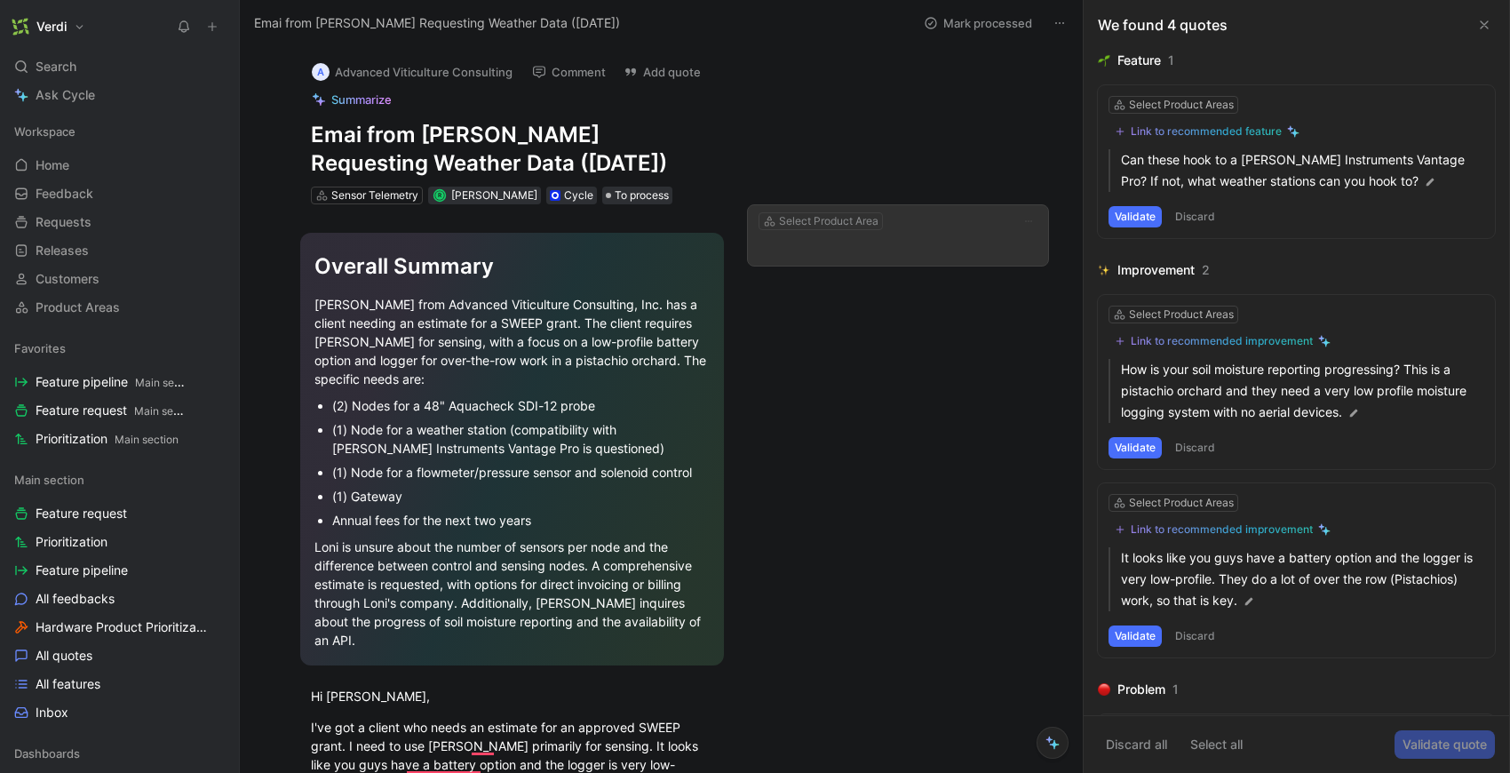
click at [872, 249] on p at bounding box center [897, 247] width 279 height 21
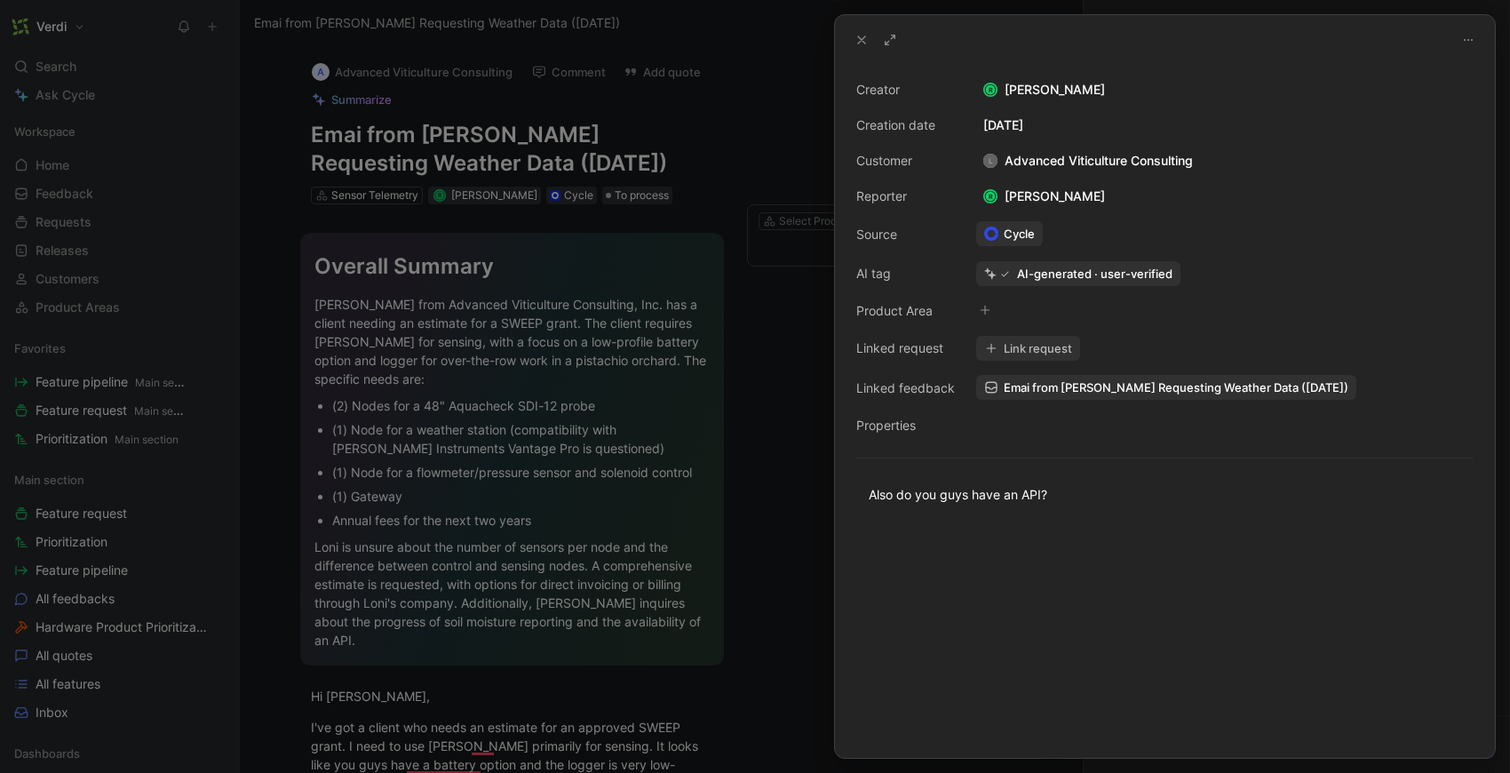
click at [1035, 349] on button "Link request" at bounding box center [1028, 348] width 104 height 25
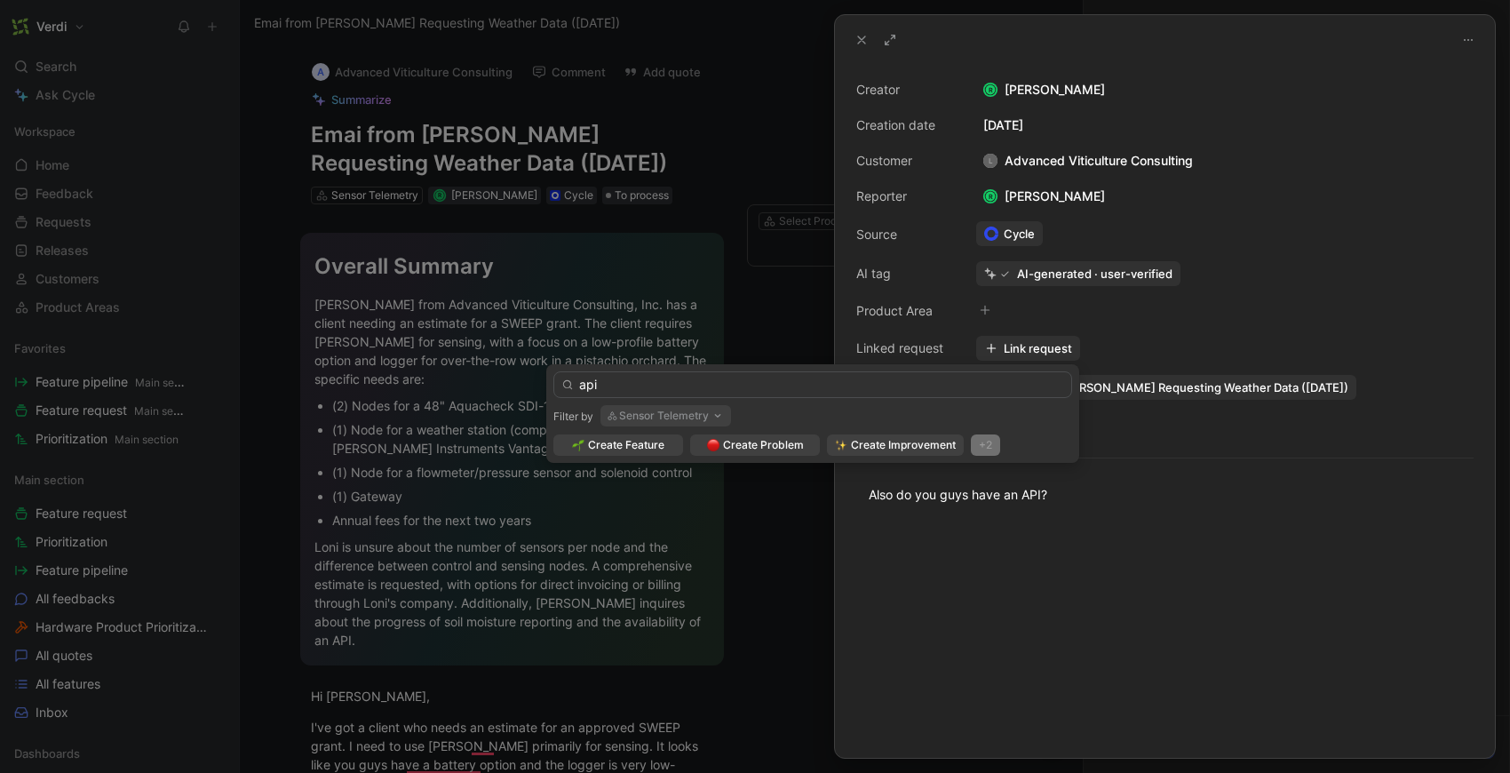
click at [591, 385] on input "api" at bounding box center [812, 384] width 519 height 27
type input "API"
click at [641, 445] on span "Create Feature" at bounding box center [626, 445] width 76 height 18
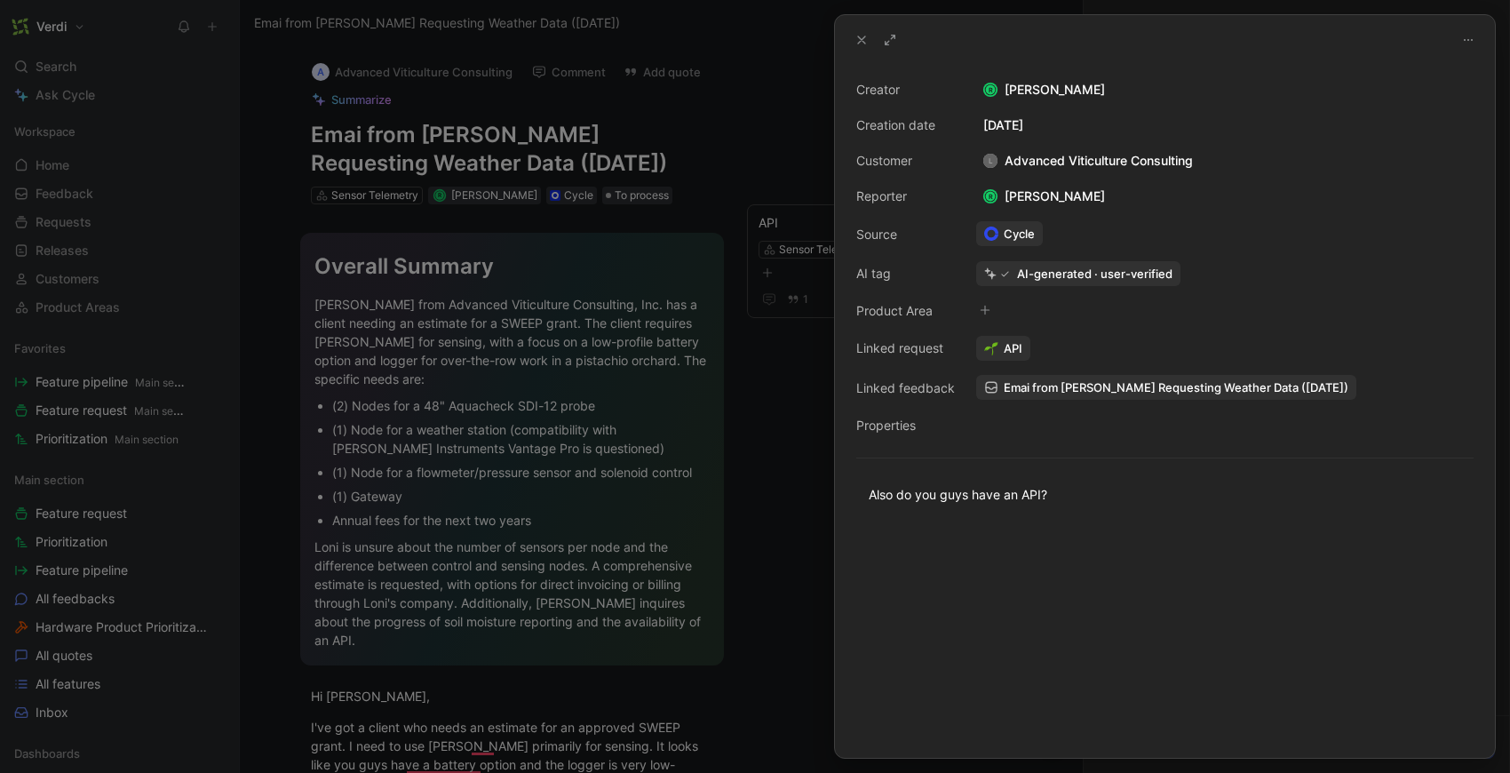
click at [861, 41] on use at bounding box center [861, 39] width 7 height 7
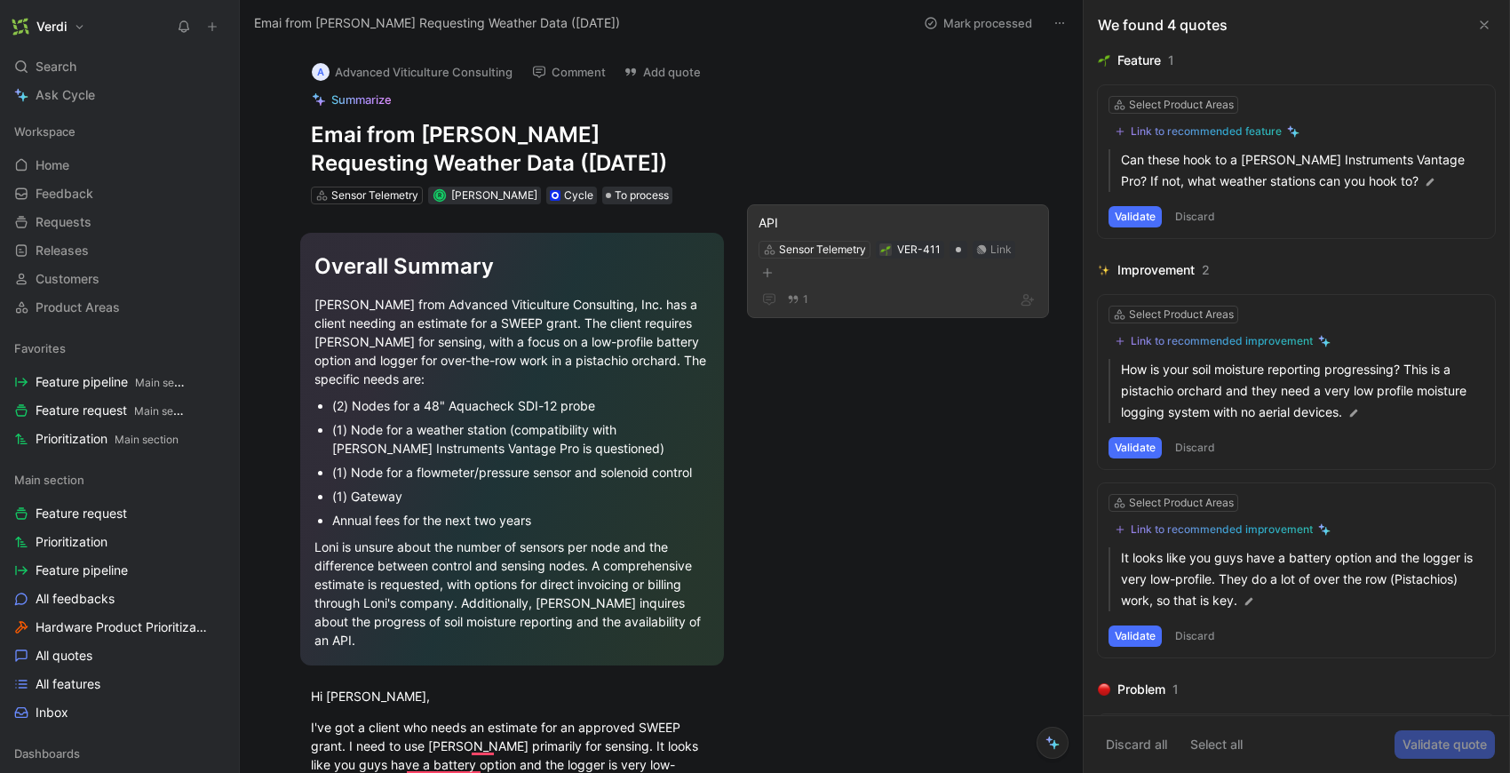
click at [845, 206] on div "API Sensor Telemetry VER-411 Link 1" at bounding box center [898, 261] width 302 height 114
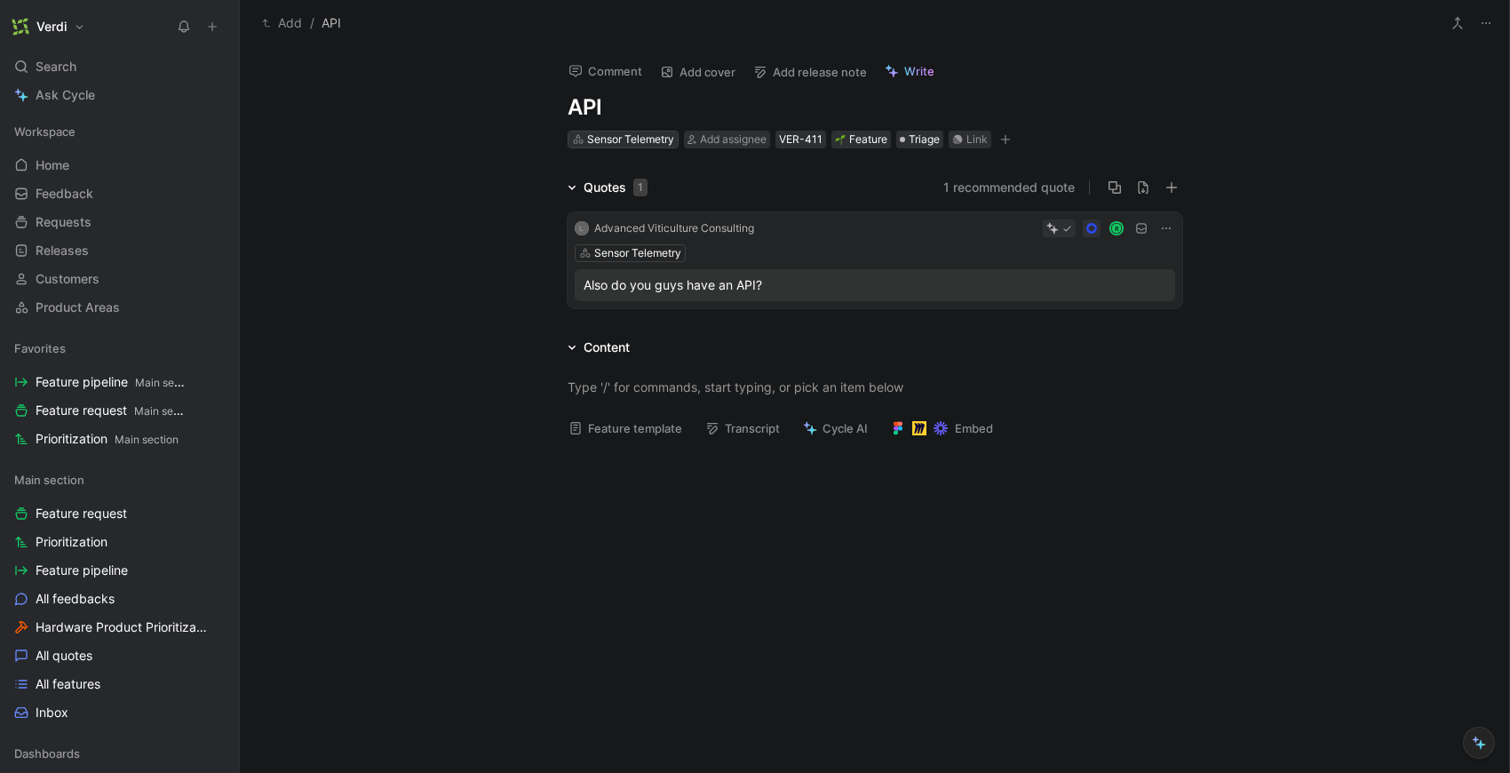
click at [633, 144] on div "Sensor Telemetry" at bounding box center [630, 140] width 87 height 18
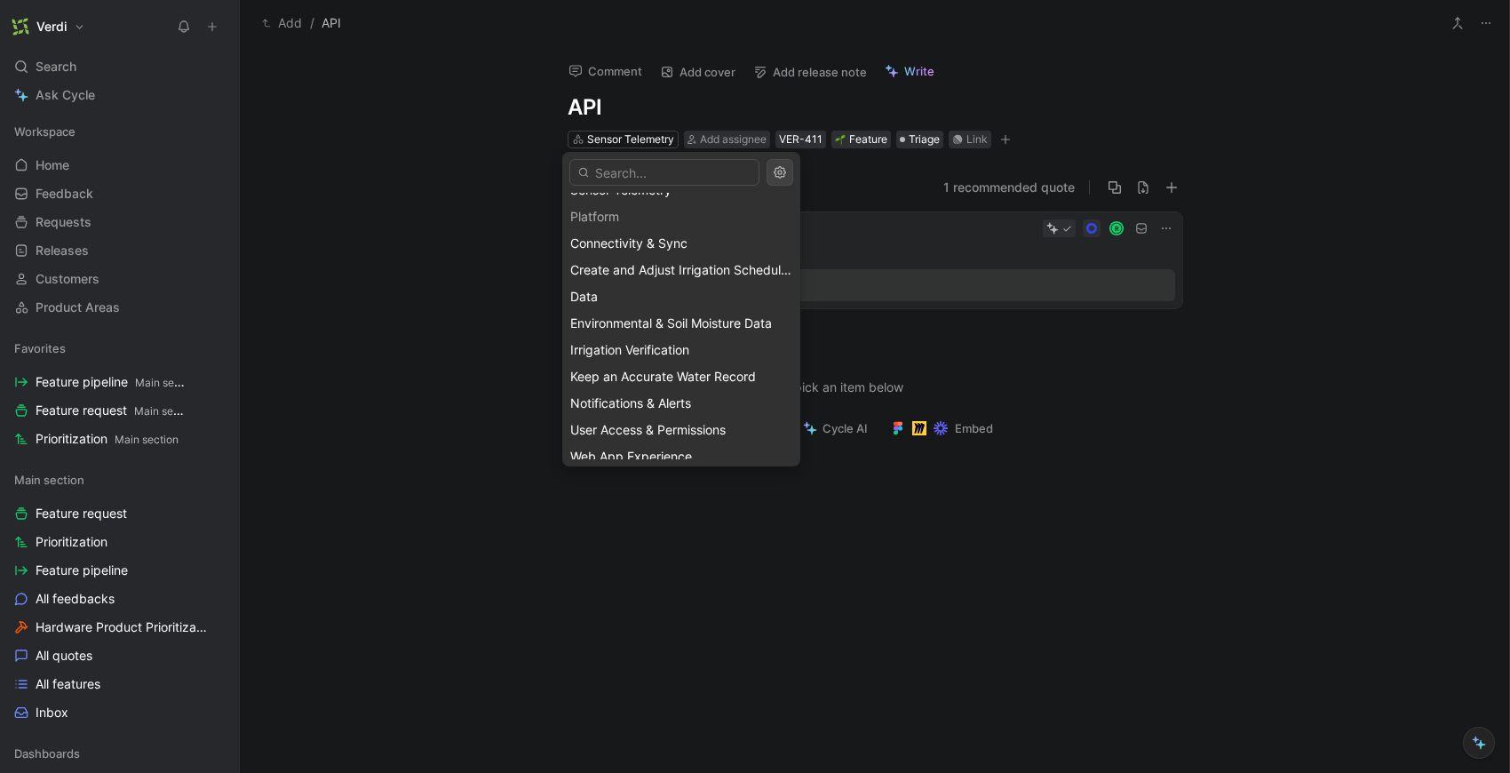
scroll to position [160, 0]
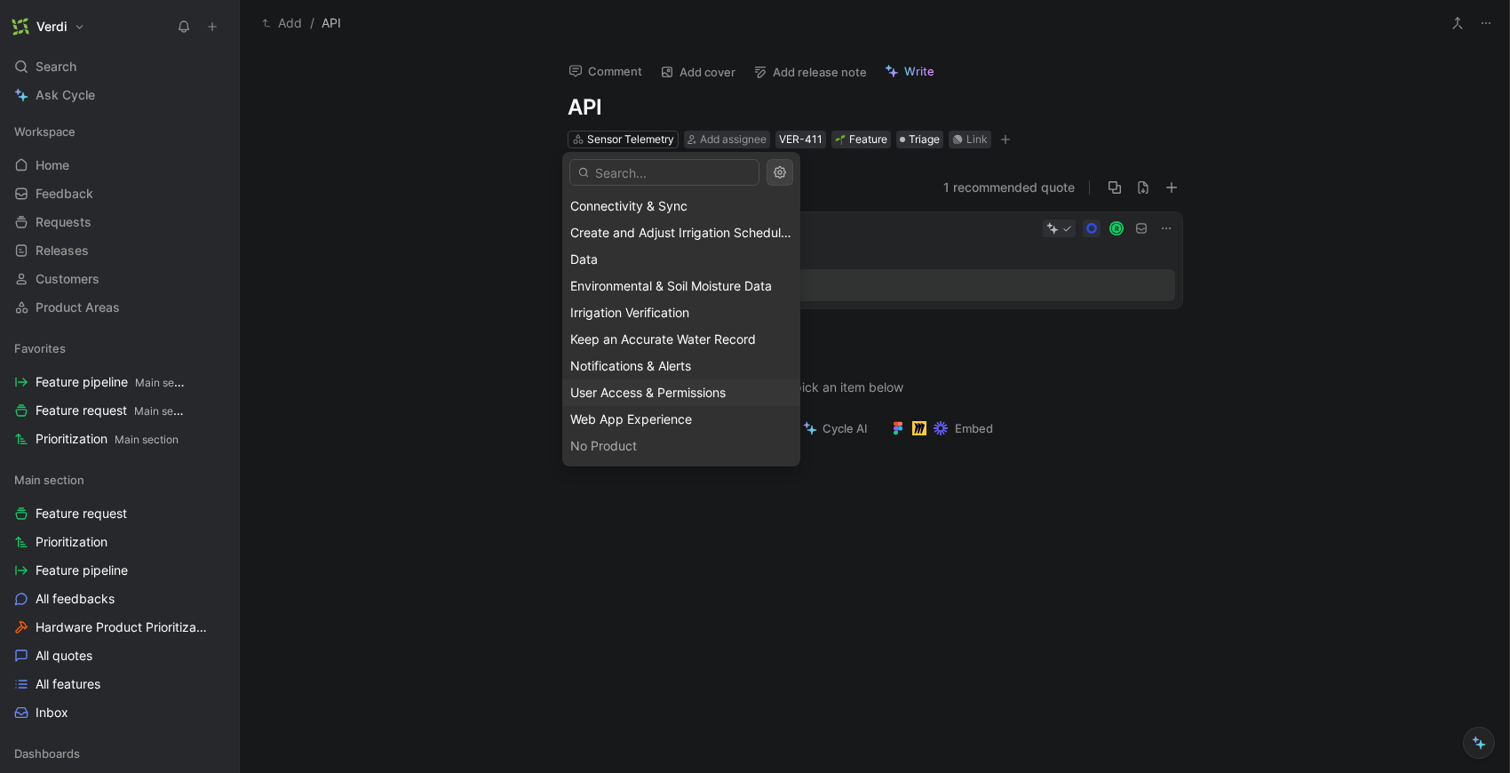
click at [654, 397] on span "User Access & Permissions" at bounding box center [647, 392] width 155 height 15
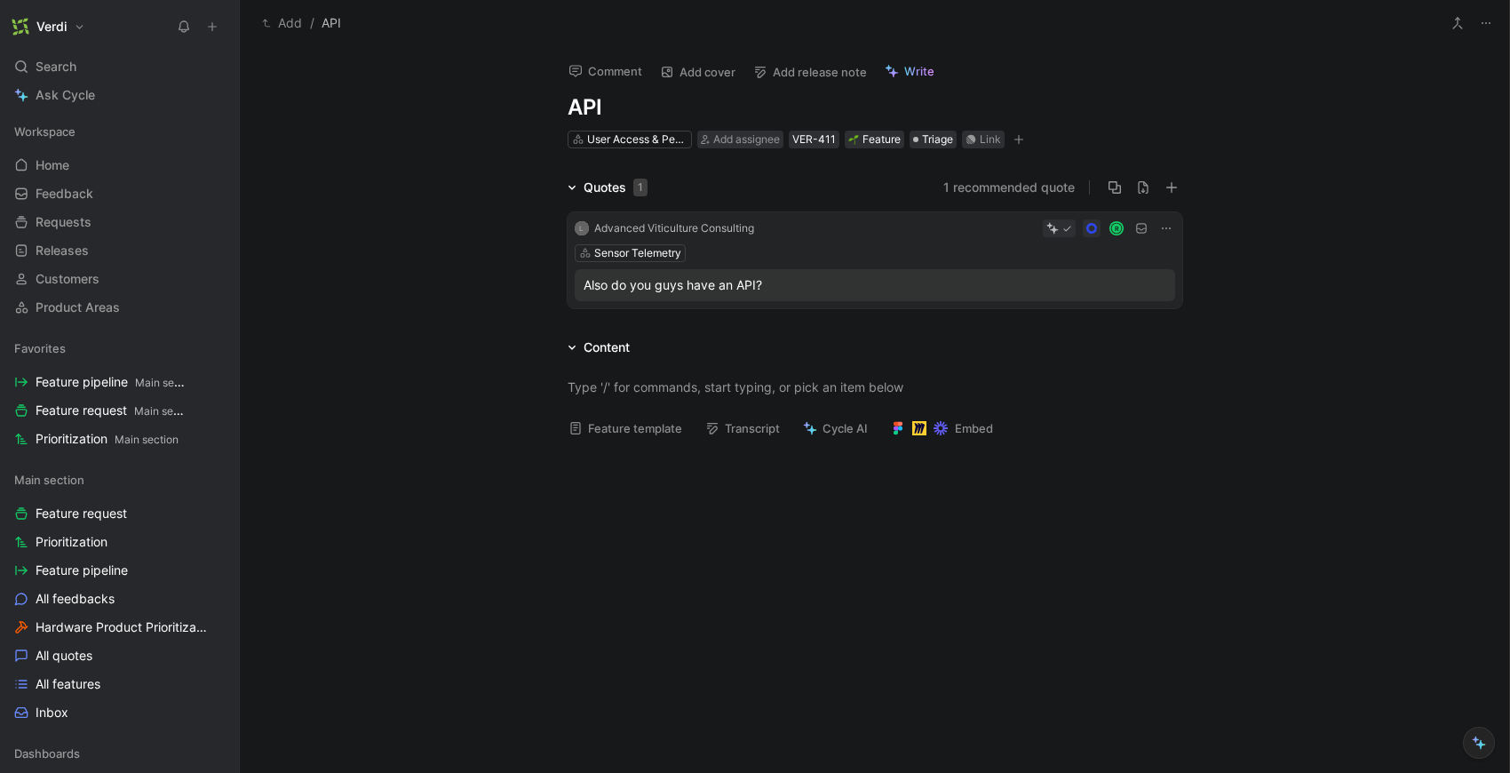
drag, startPoint x: 464, startPoint y: 185, endPoint x: 525, endPoint y: 117, distance: 91.2
click at [464, 185] on div "Quotes 1 1 recommended quote L Advanced Viticulture Consulting R Sensor Telemet…" at bounding box center [874, 246] width 1269 height 139
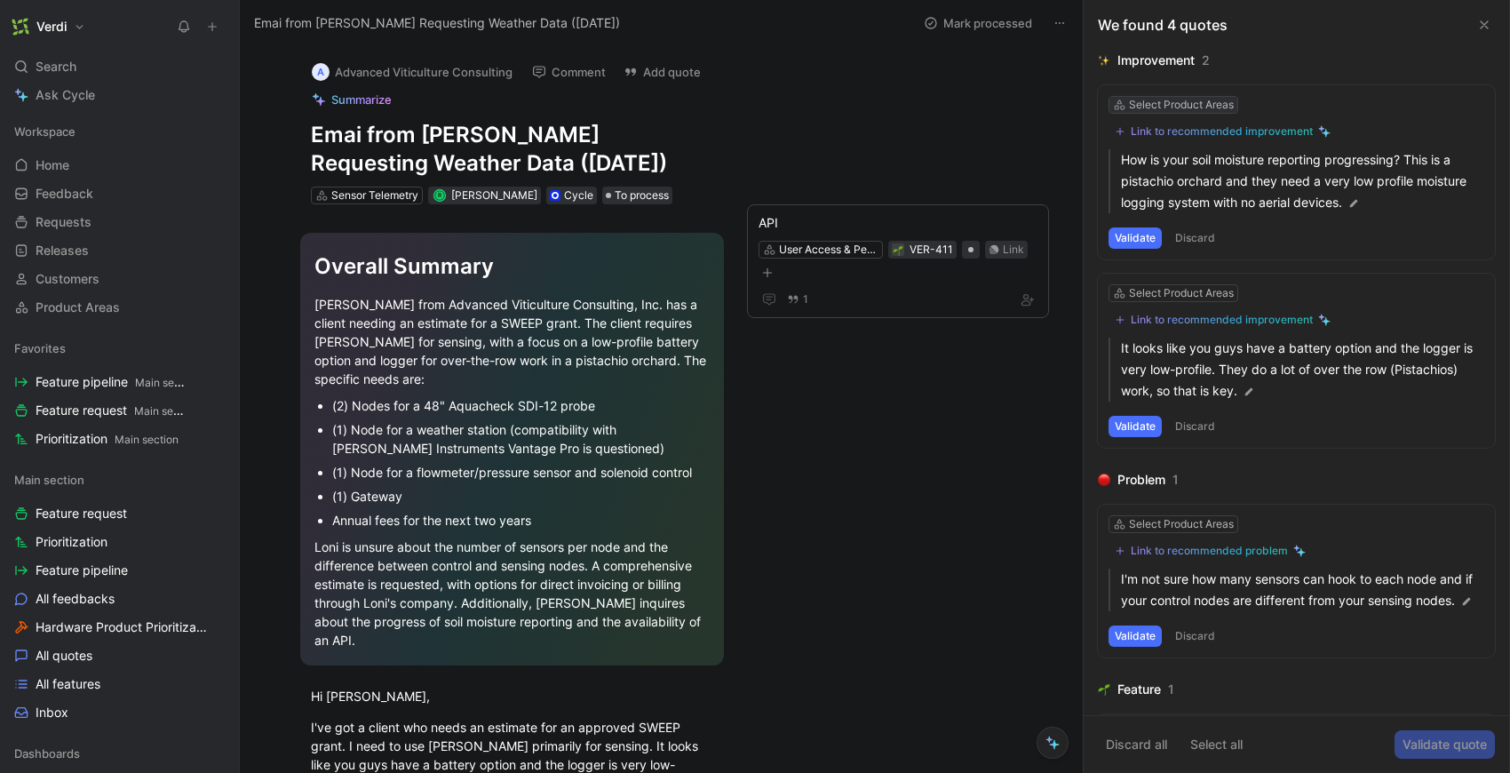
click at [1172, 106] on div "Select Product Areas" at bounding box center [1181, 105] width 105 height 18
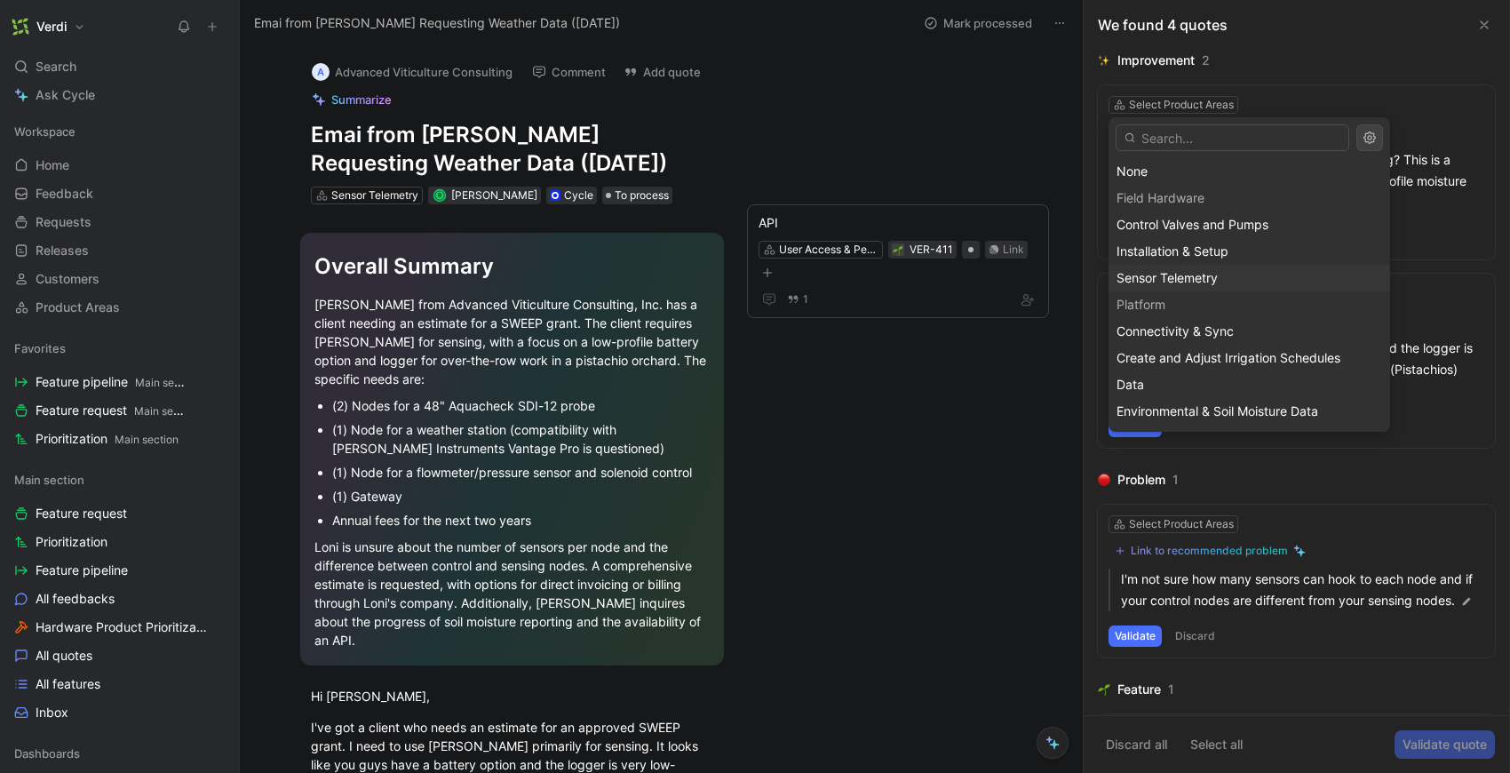
click at [1179, 279] on span "Sensor Telemetry" at bounding box center [1166, 277] width 101 height 15
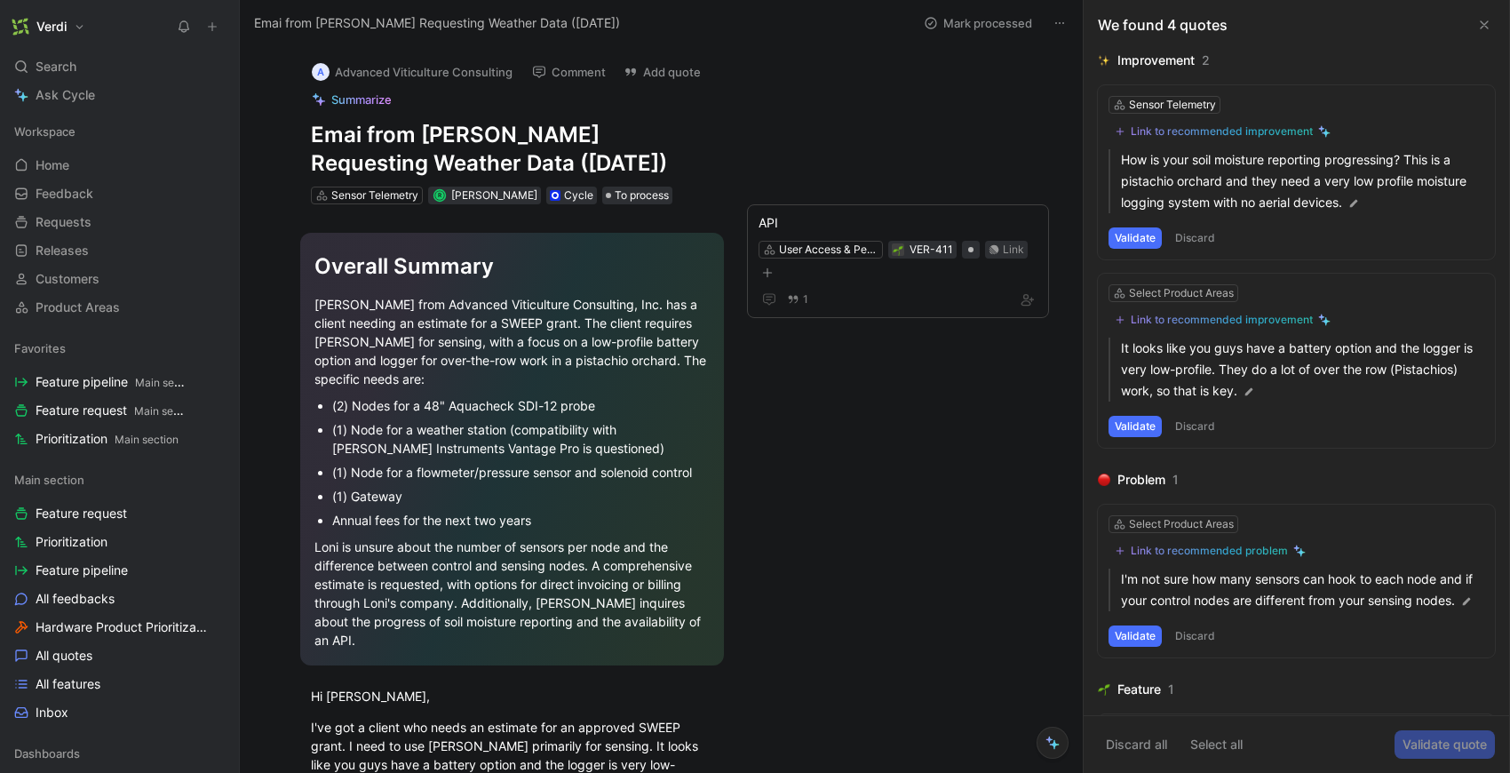
click at [1141, 238] on button "Validate" at bounding box center [1134, 237] width 53 height 21
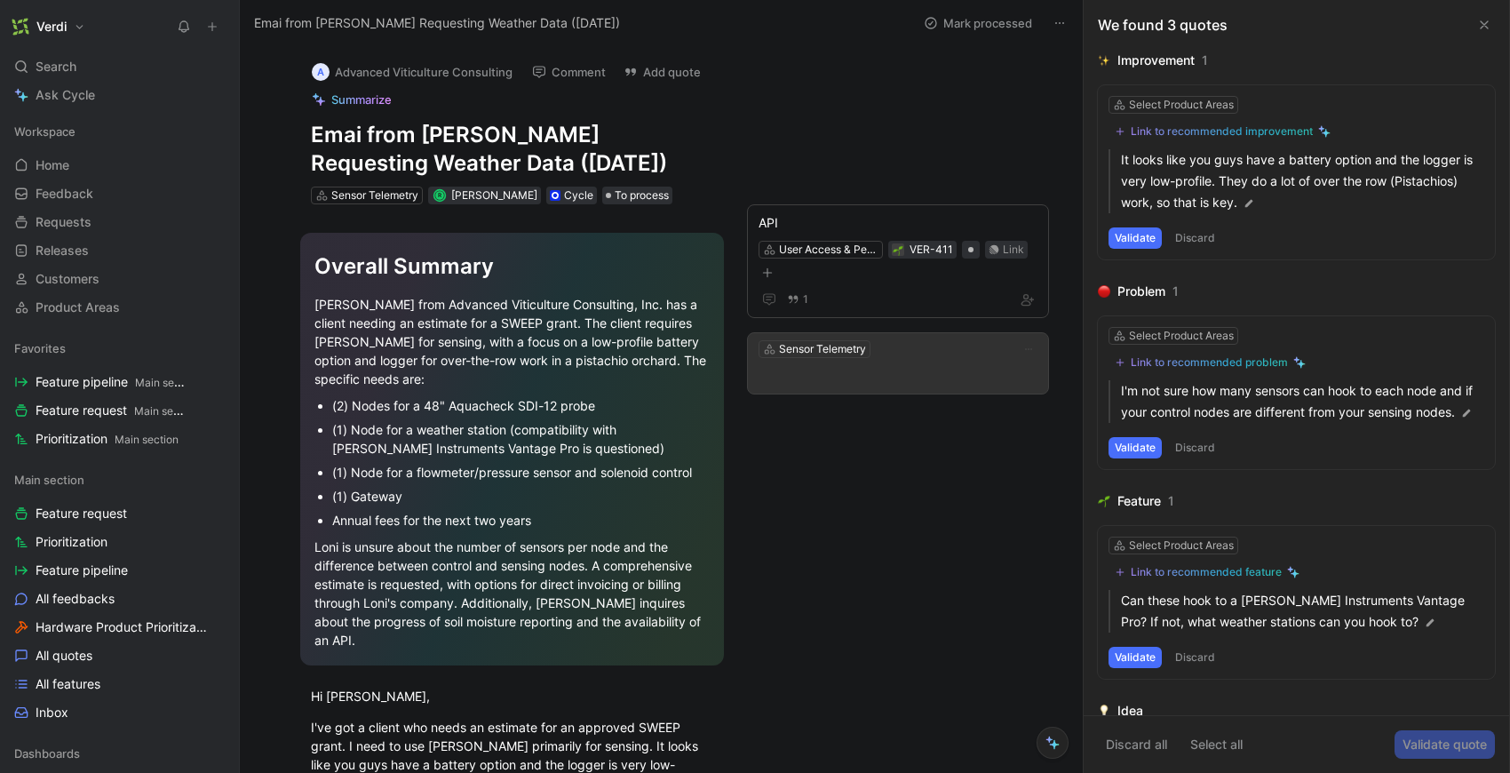
click at [885, 380] on p at bounding box center [897, 375] width 279 height 21
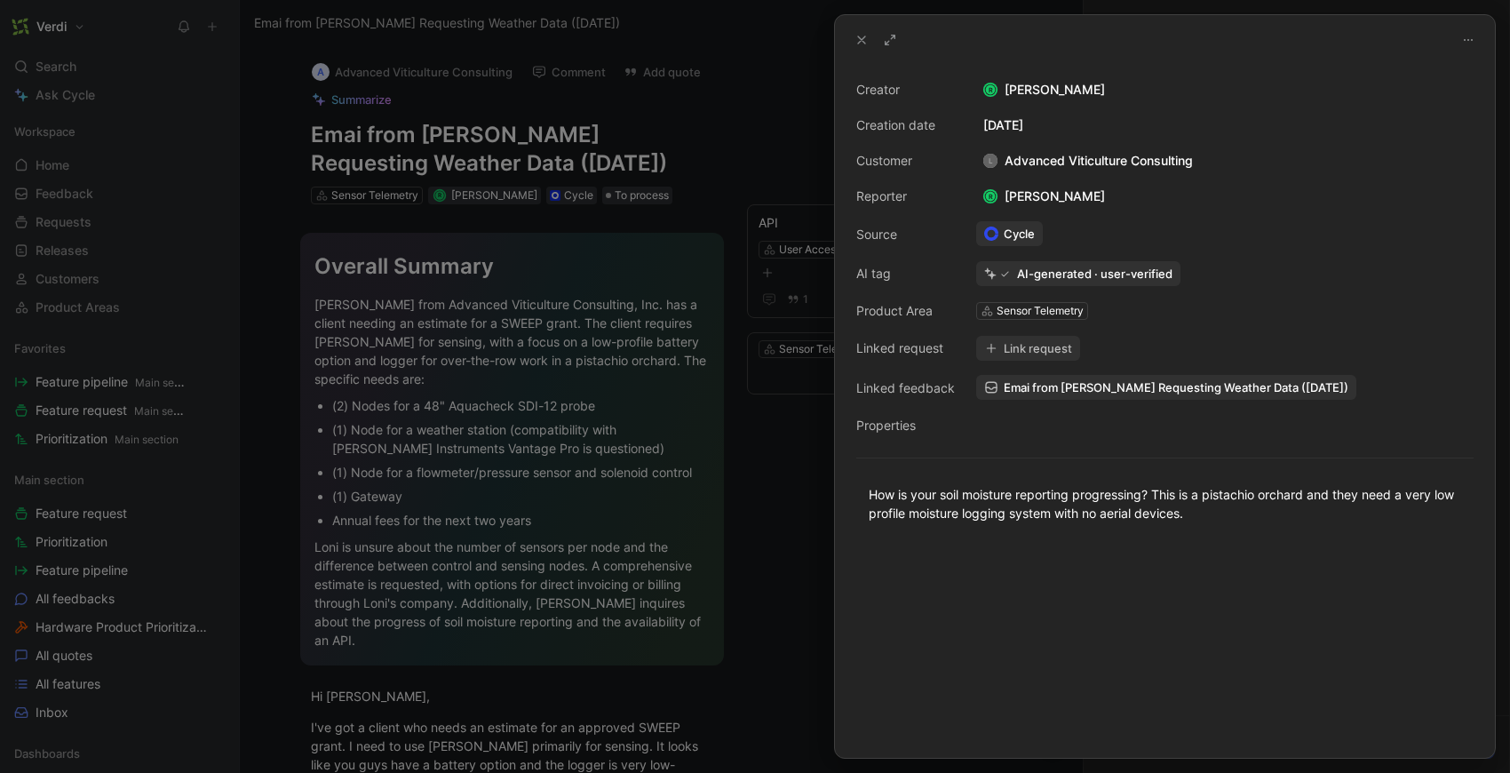
click at [1037, 345] on button "Link request" at bounding box center [1028, 348] width 104 height 25
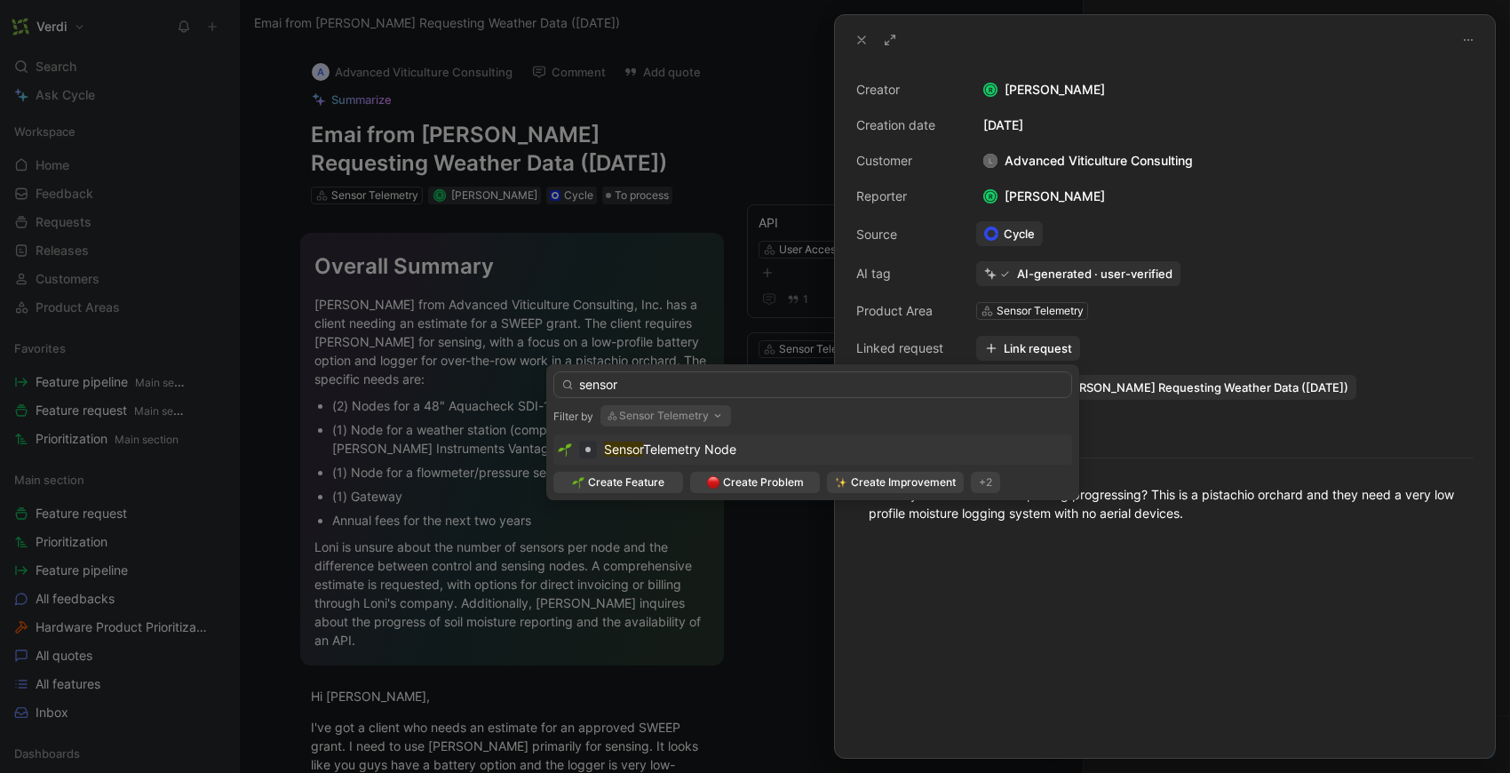
type input "sensor"
click at [769, 453] on div "Sensor Telemetry Node" at bounding box center [813, 449] width 510 height 21
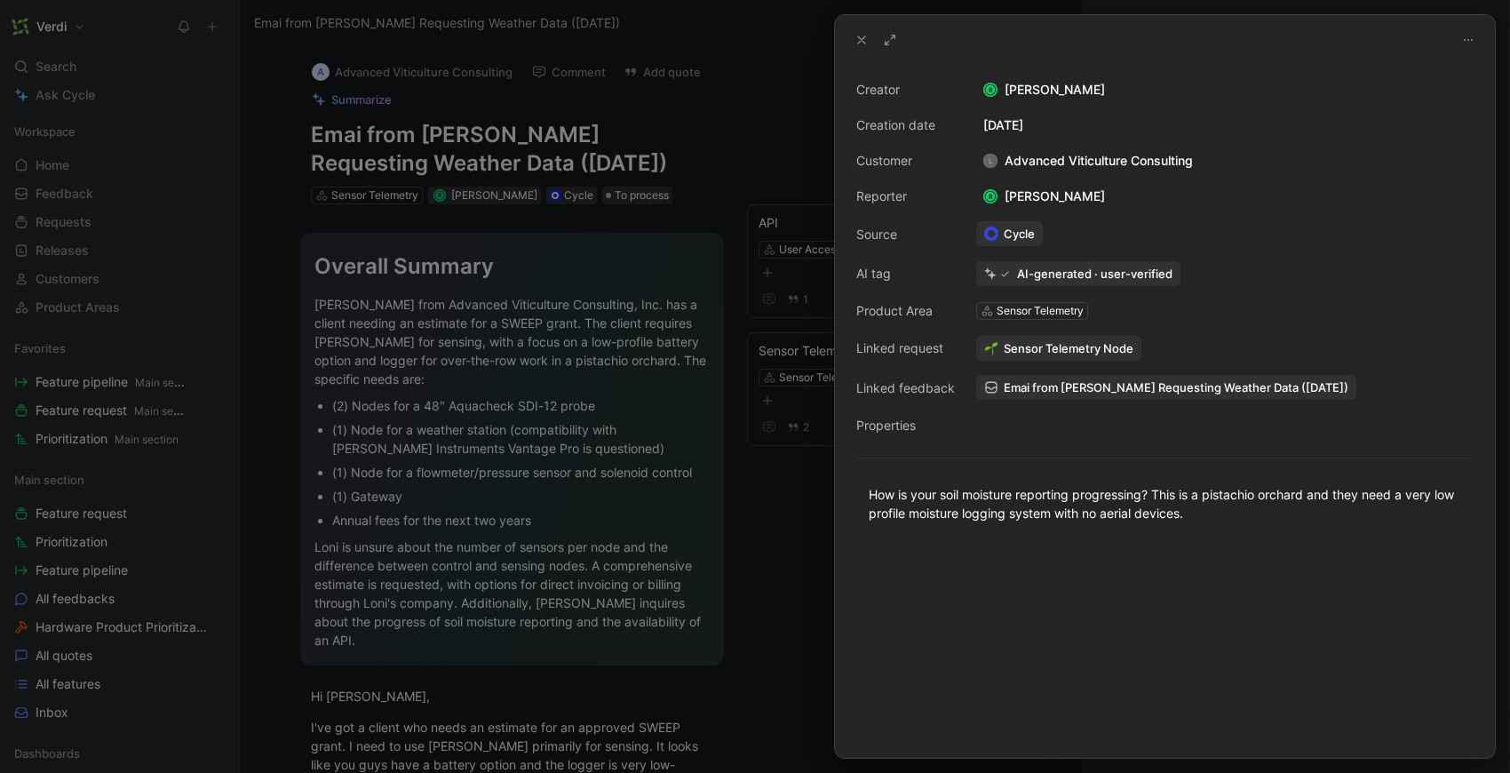
click at [867, 42] on icon at bounding box center [861, 40] width 14 height 14
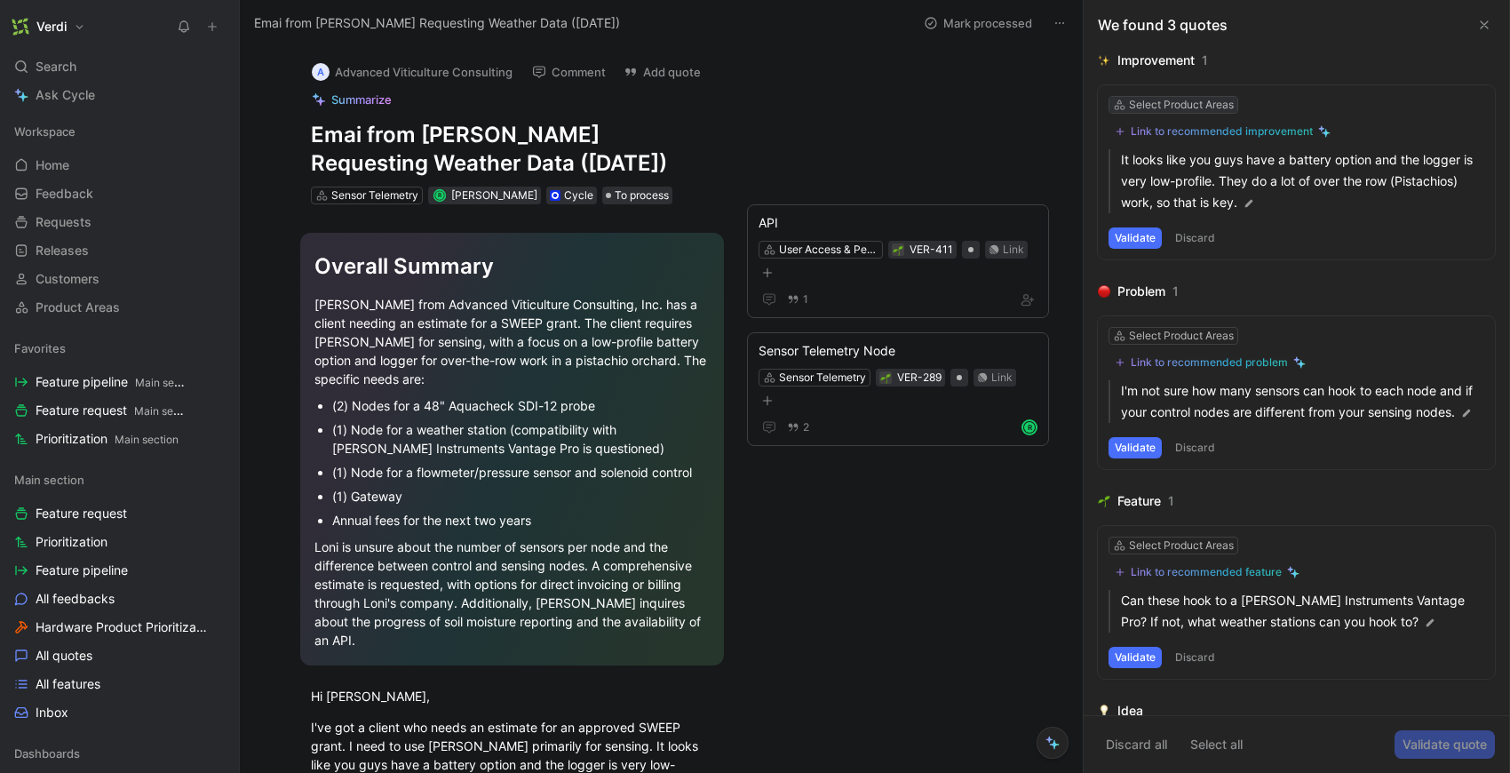
click at [1160, 110] on div "Select Product Areas" at bounding box center [1181, 105] width 105 height 18
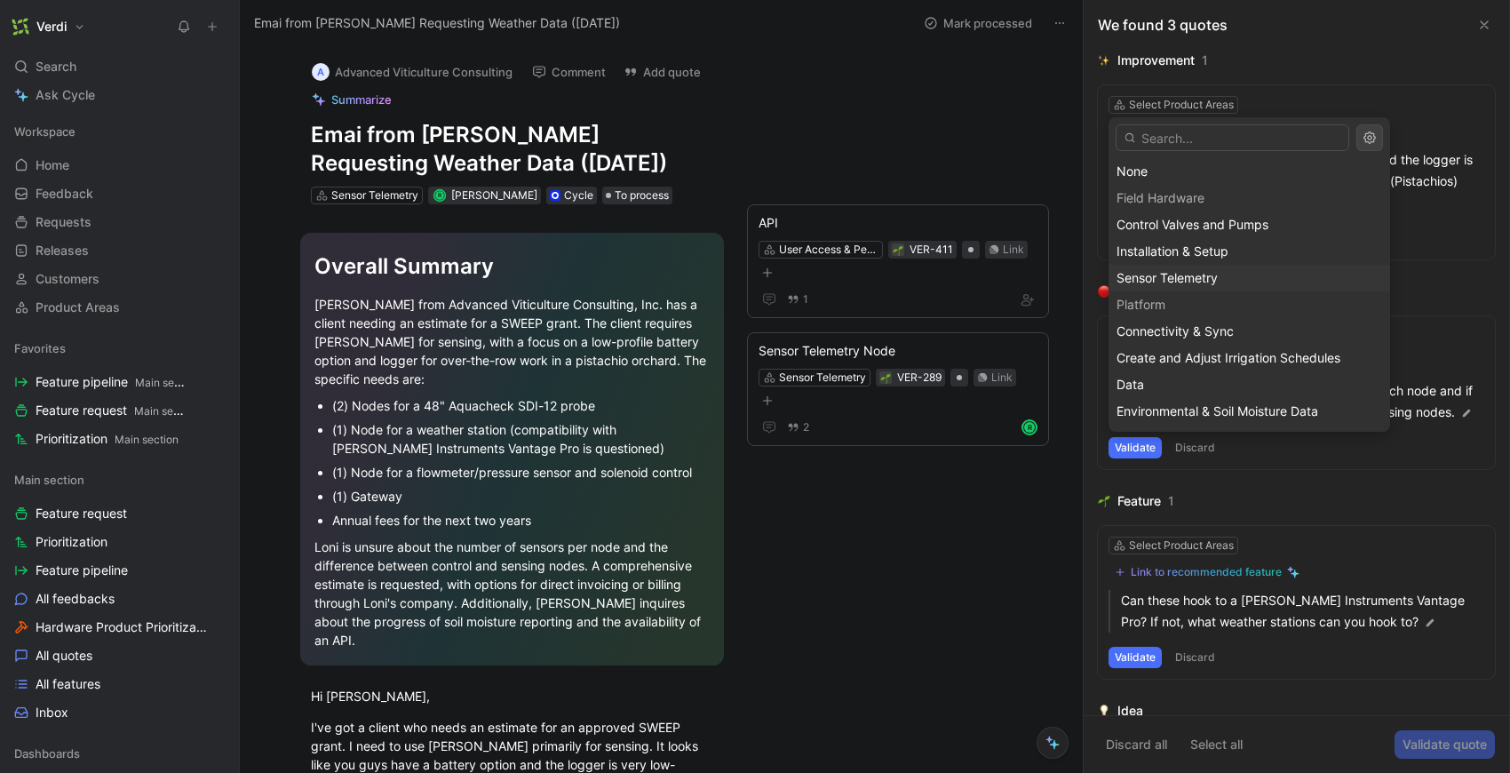
click at [1194, 273] on span "Sensor Telemetry" at bounding box center [1166, 277] width 101 height 15
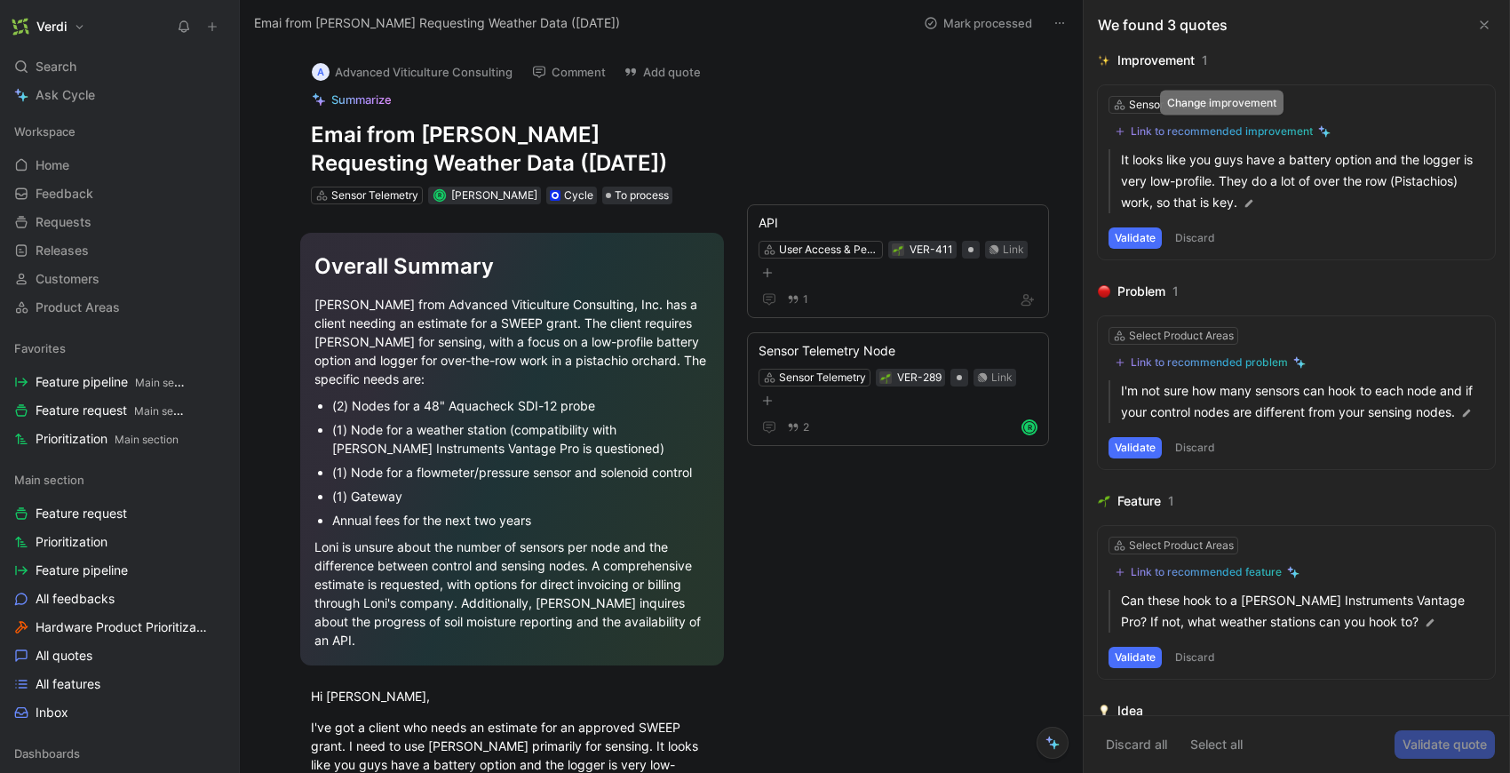
click at [1179, 132] on div "Link to recommended improvement" at bounding box center [1221, 131] width 182 height 14
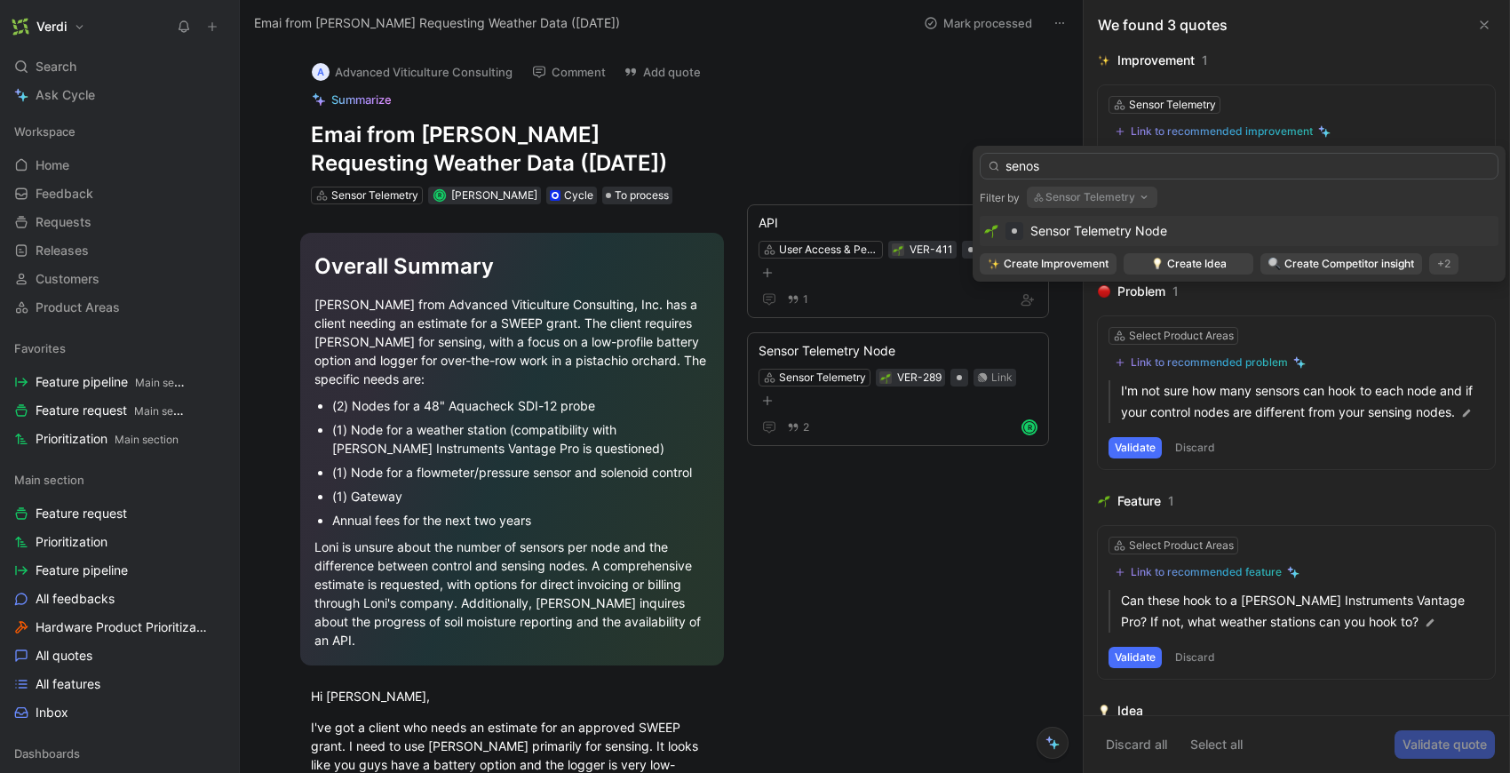
type input "senos"
click at [1131, 233] on span "Sensor Telemetry Node" at bounding box center [1098, 230] width 137 height 15
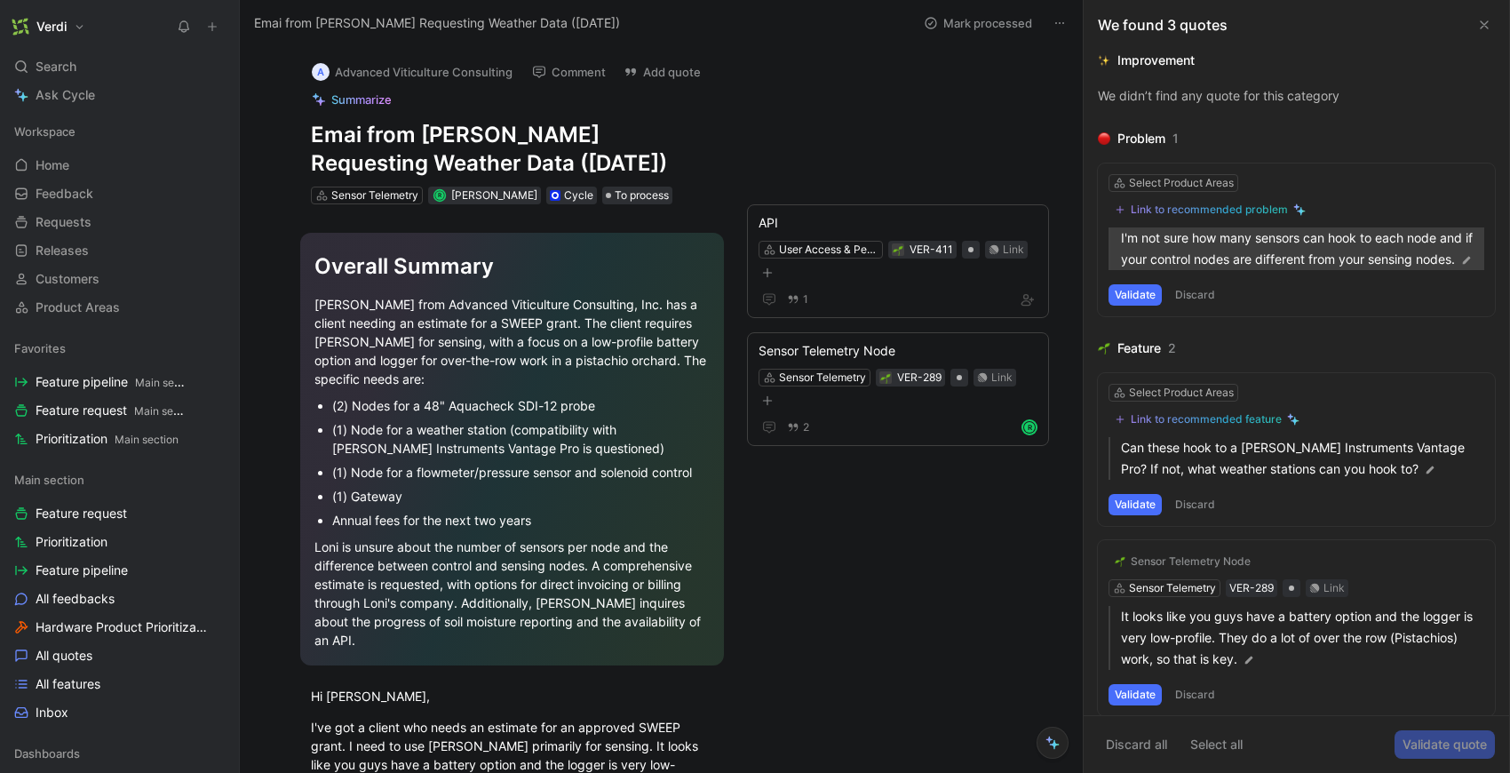
click at [1236, 261] on p "I'm not sure how many sensors can hook to each node and if your control nodes a…" at bounding box center [1302, 248] width 363 height 43
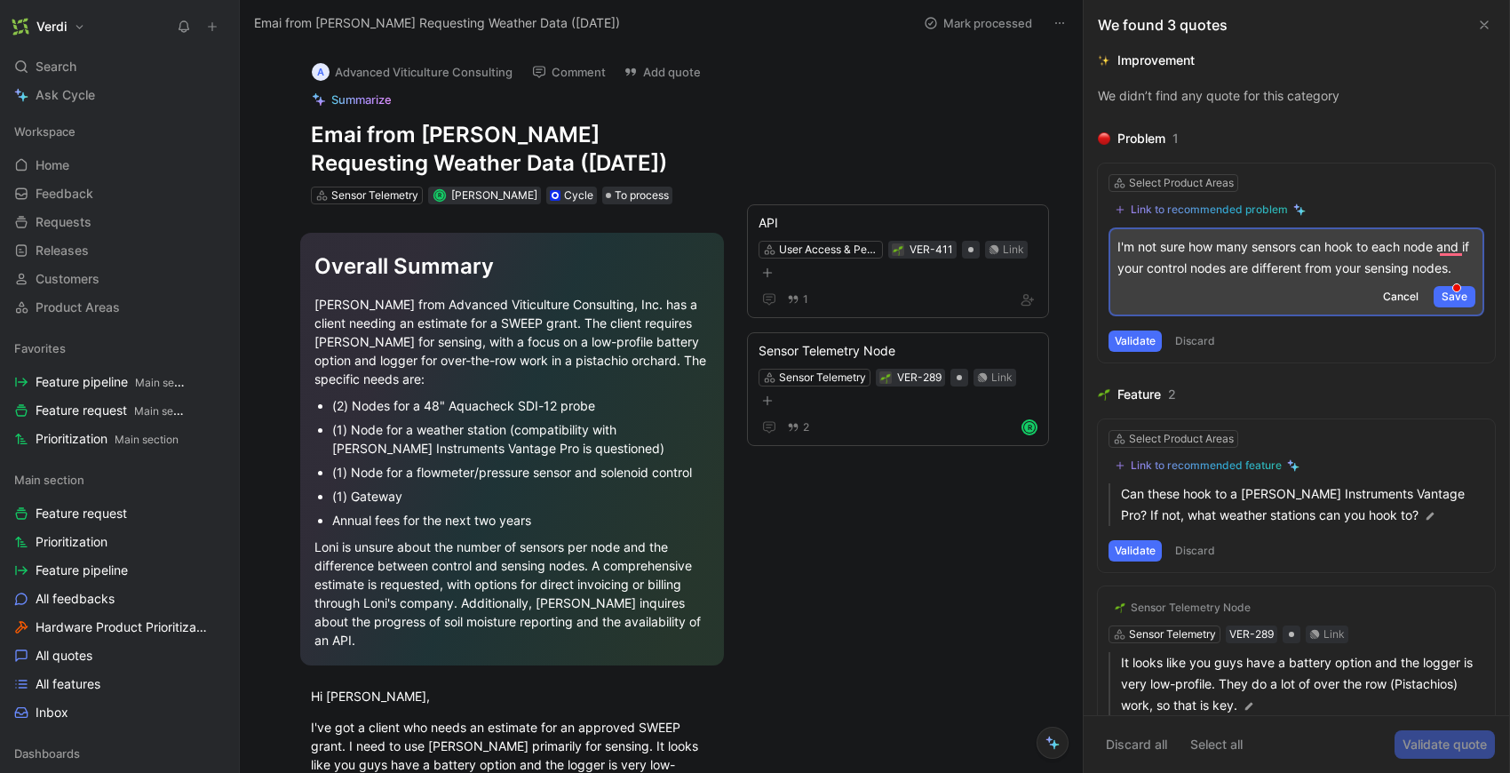
drag, startPoint x: 1437, startPoint y: 244, endPoint x: 1449, endPoint y: 278, distance: 36.0
click at [1449, 278] on div "I'm not sure how many sensors can hook to each node and if your control nodes a…" at bounding box center [1296, 257] width 358 height 43
click at [1226, 279] on p "I'm not sure how many sensors can hook to each node and if your control nodes a…" at bounding box center [1296, 257] width 358 height 43
drag, startPoint x: 1236, startPoint y: 290, endPoint x: 1108, endPoint y: 246, distance: 135.1
click at [1108, 246] on div "I'm not sure how many sensors can hook to each node and if your control nodes a…" at bounding box center [1296, 271] width 376 height 89
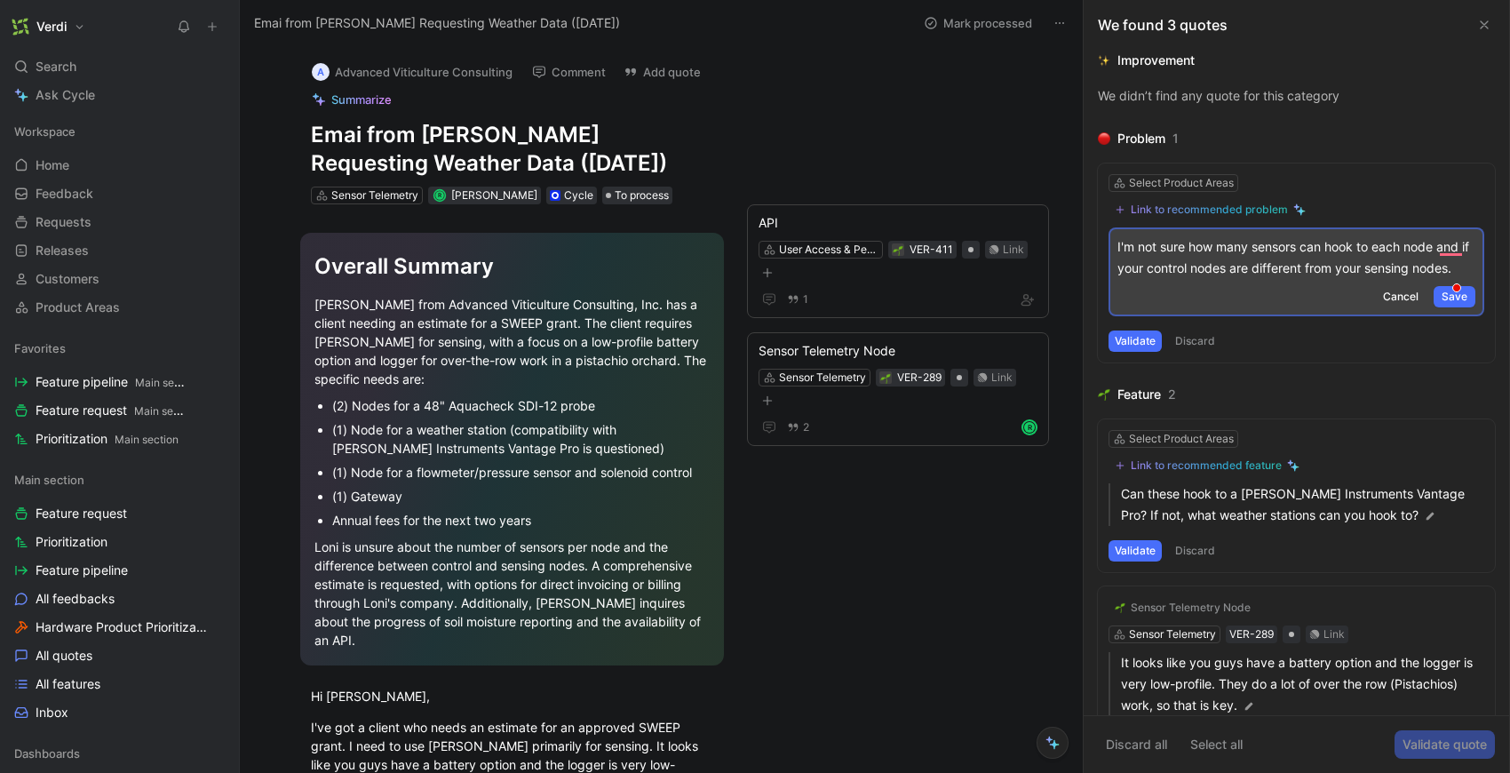
click at [1190, 352] on button "Discard" at bounding box center [1195, 340] width 52 height 21
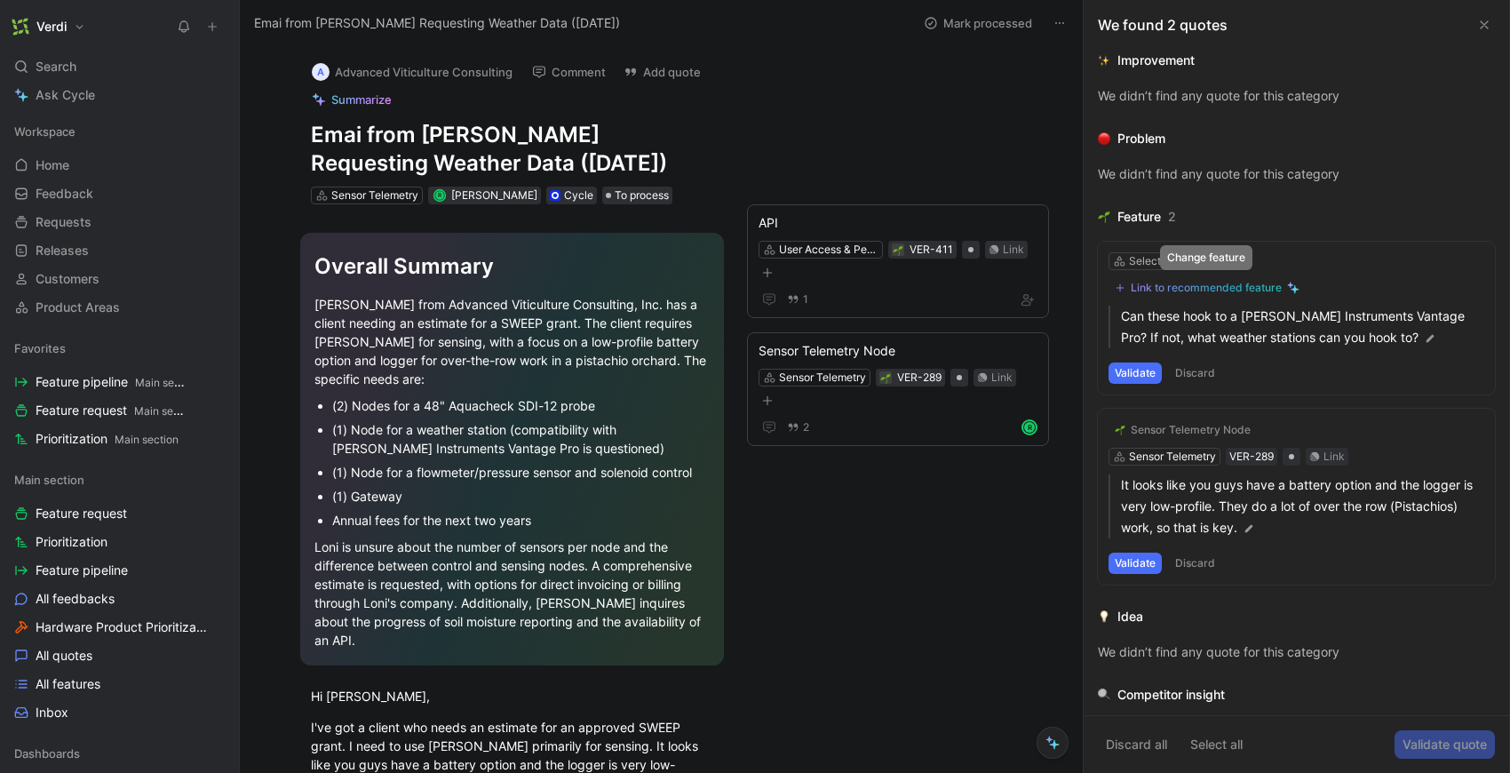
click at [1190, 282] on div "Link to recommended feature" at bounding box center [1205, 288] width 151 height 14
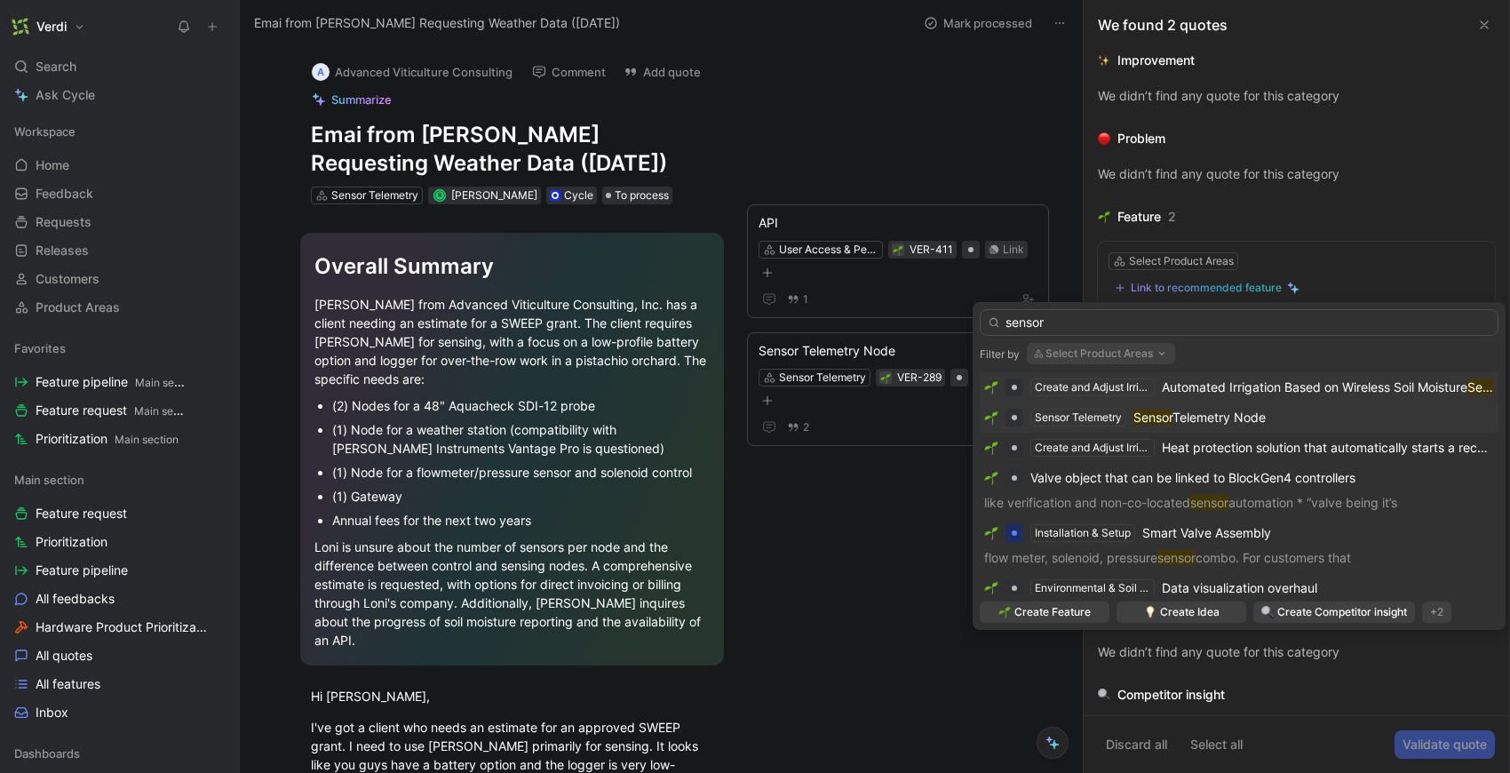
type input "sensor"
click at [1242, 421] on span "Telemetry Node" at bounding box center [1218, 416] width 93 height 15
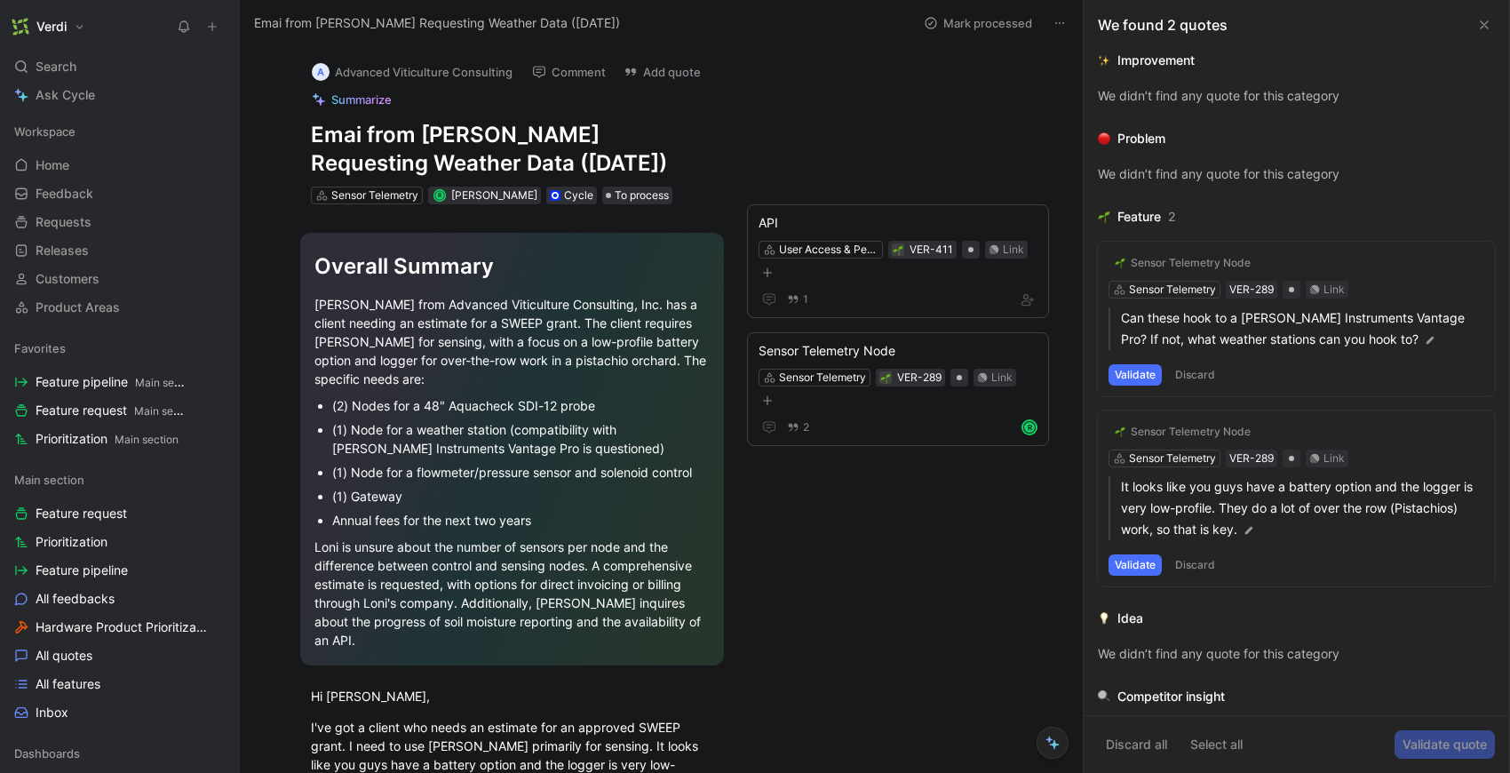
click at [1125, 369] on button "Validate" at bounding box center [1134, 374] width 53 height 21
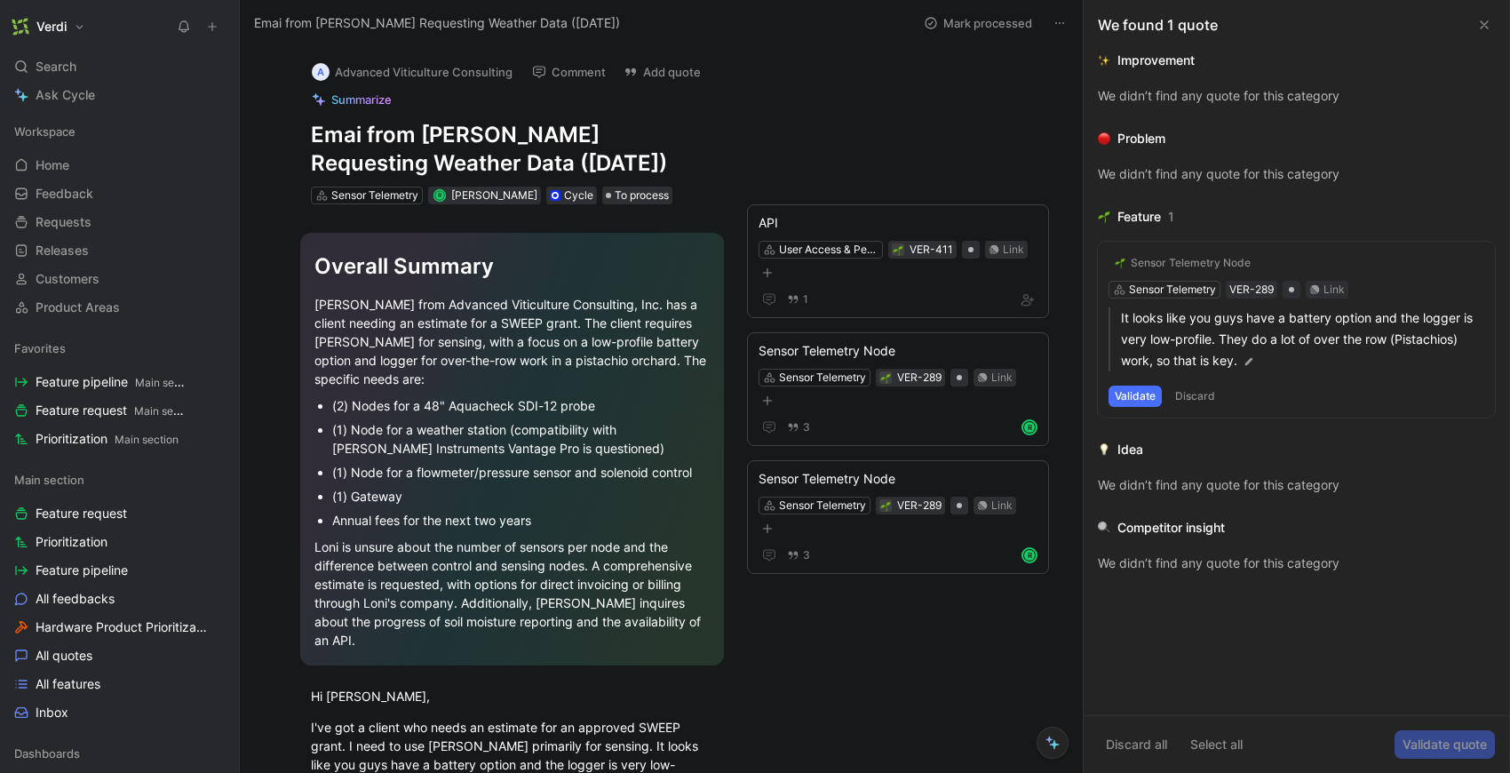
click at [1185, 399] on button "Discard" at bounding box center [1195, 395] width 52 height 21
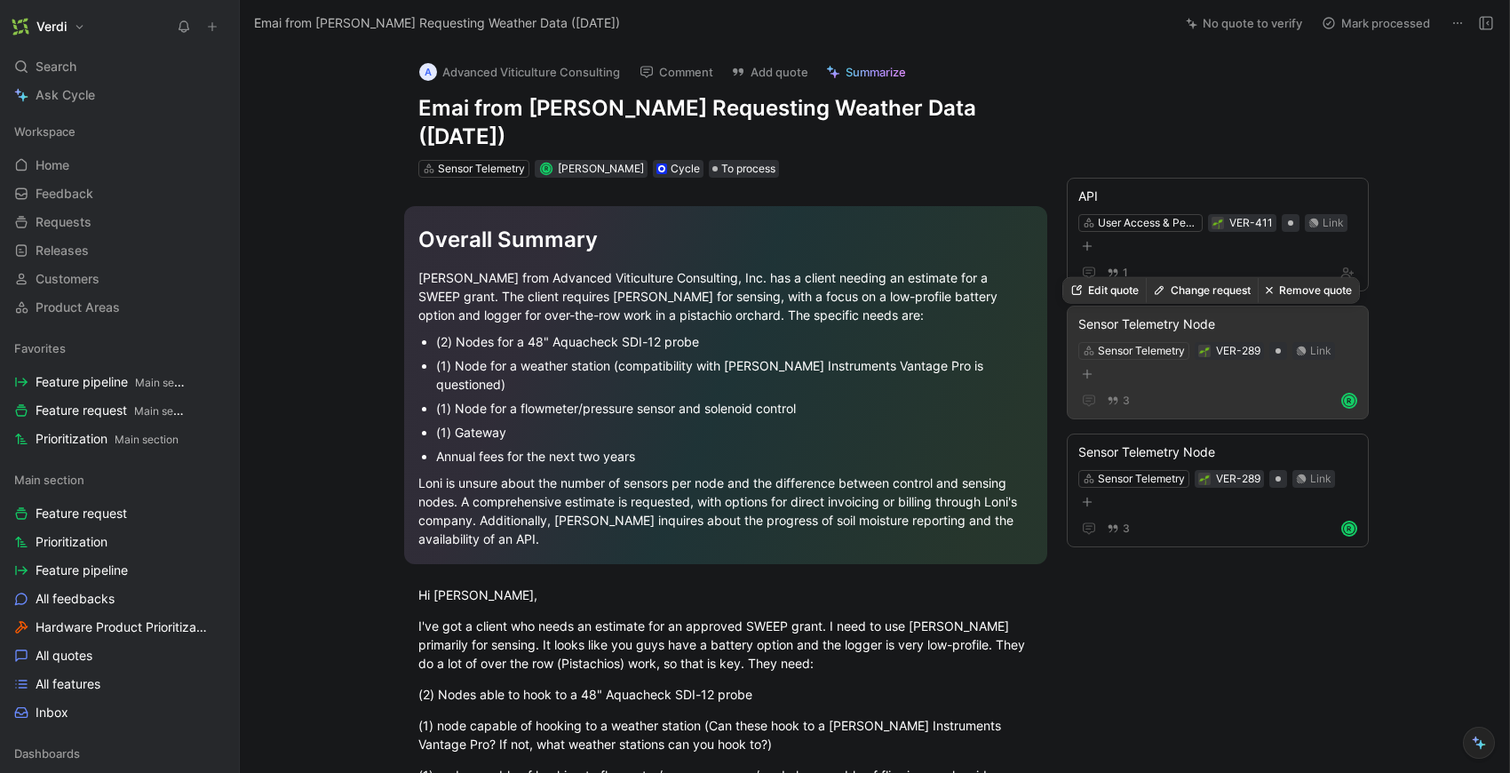
click at [1233, 401] on div "3 R" at bounding box center [1217, 400] width 279 height 21
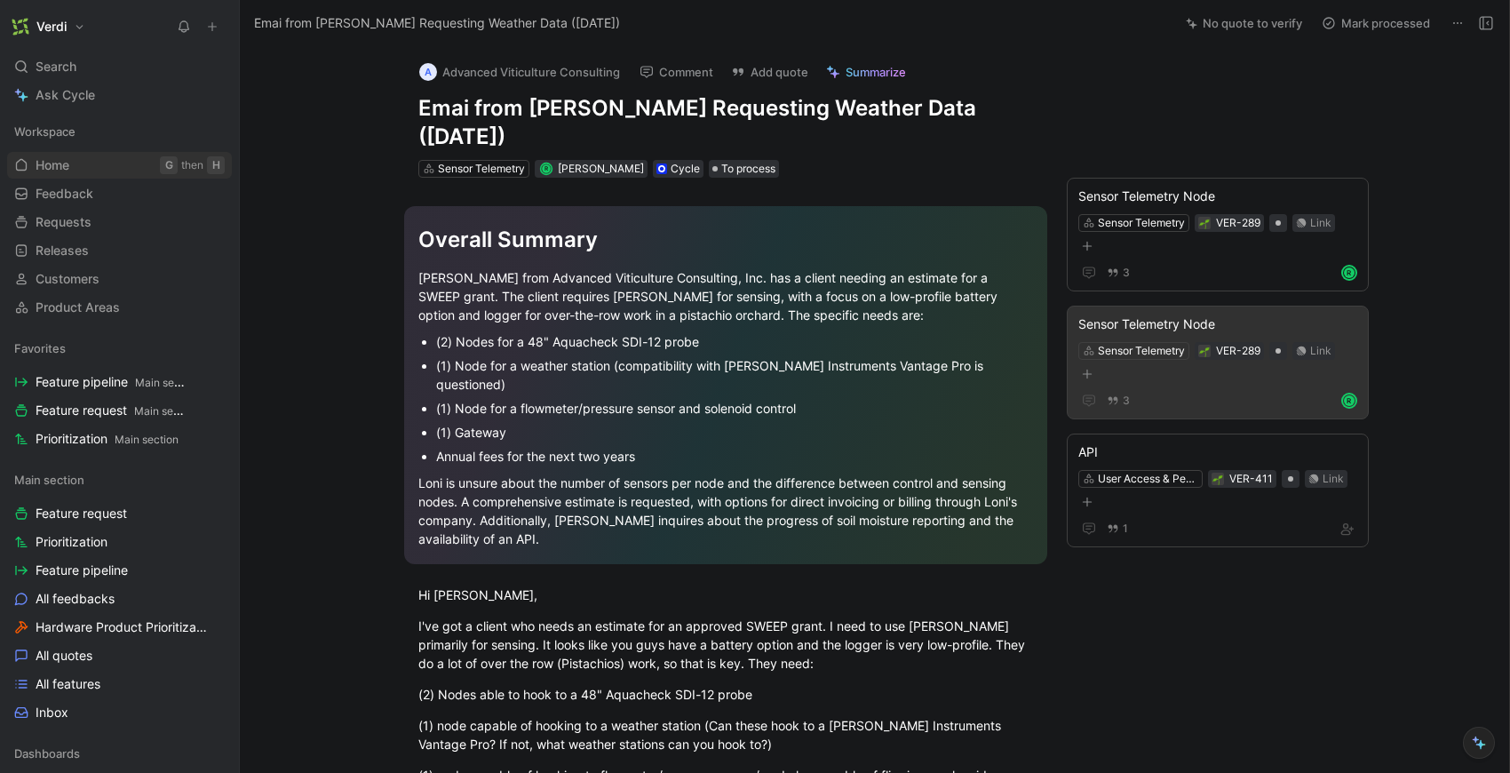
click at [98, 175] on link "Home G then H" at bounding box center [119, 165] width 225 height 27
